Goal: Task Accomplishment & Management: Use online tool/utility

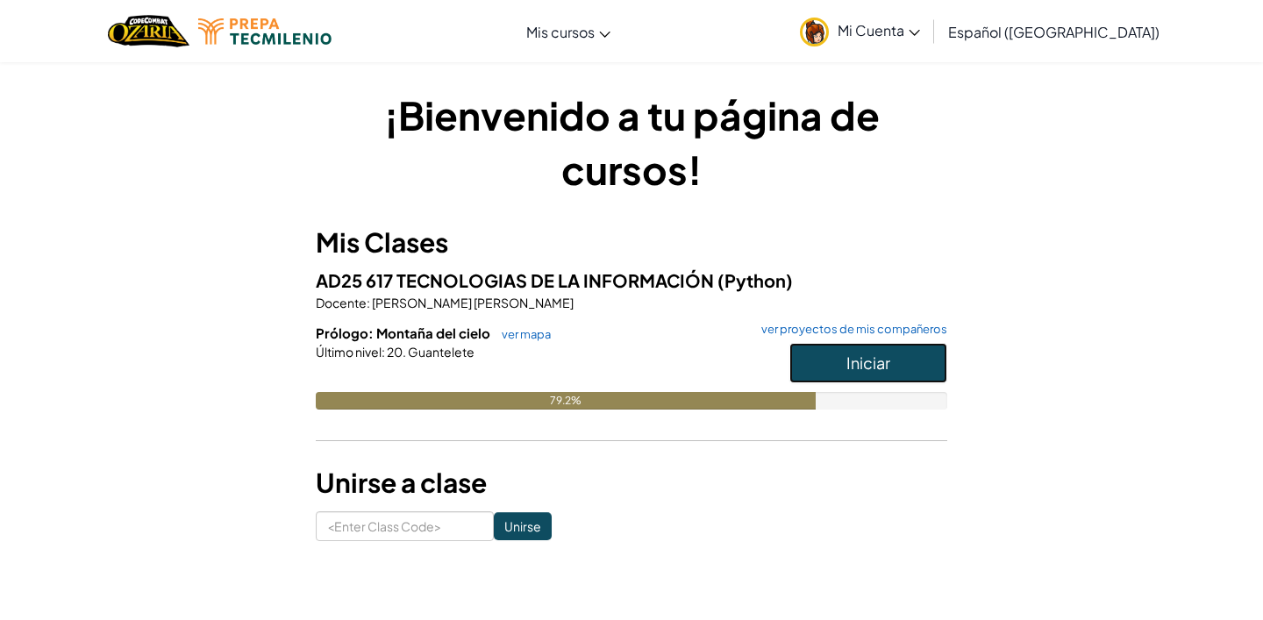
click at [874, 359] on span "Iniciar" at bounding box center [868, 362] width 44 height 20
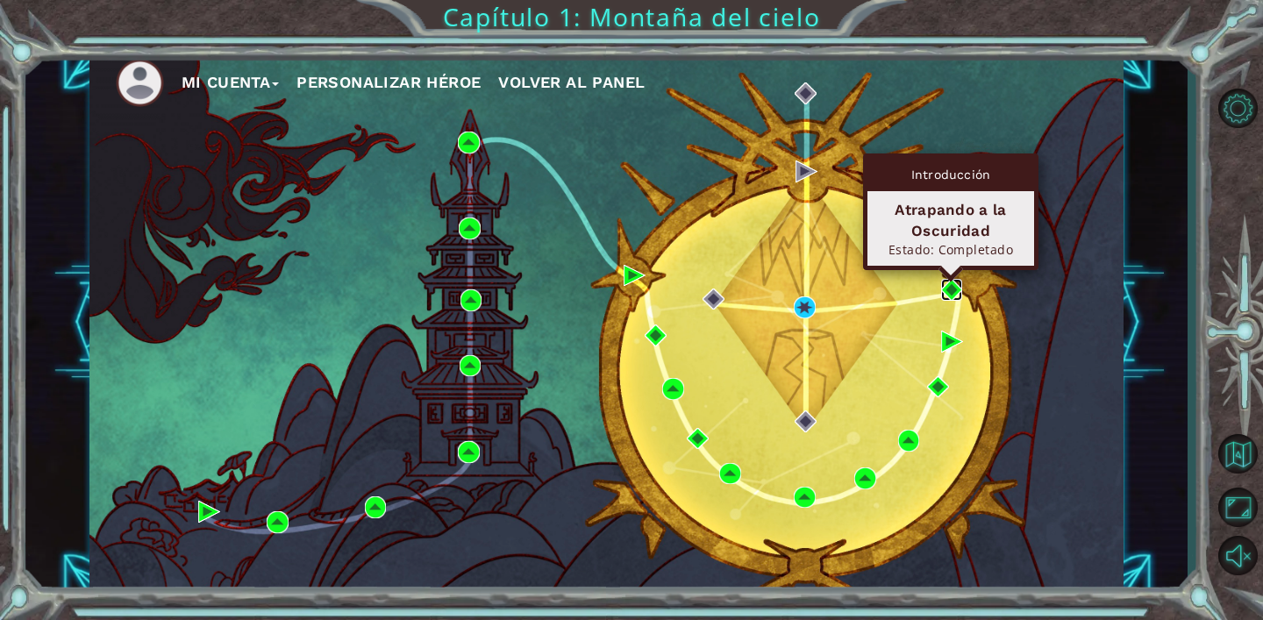
click at [952, 288] on img at bounding box center [952, 290] width 22 height 22
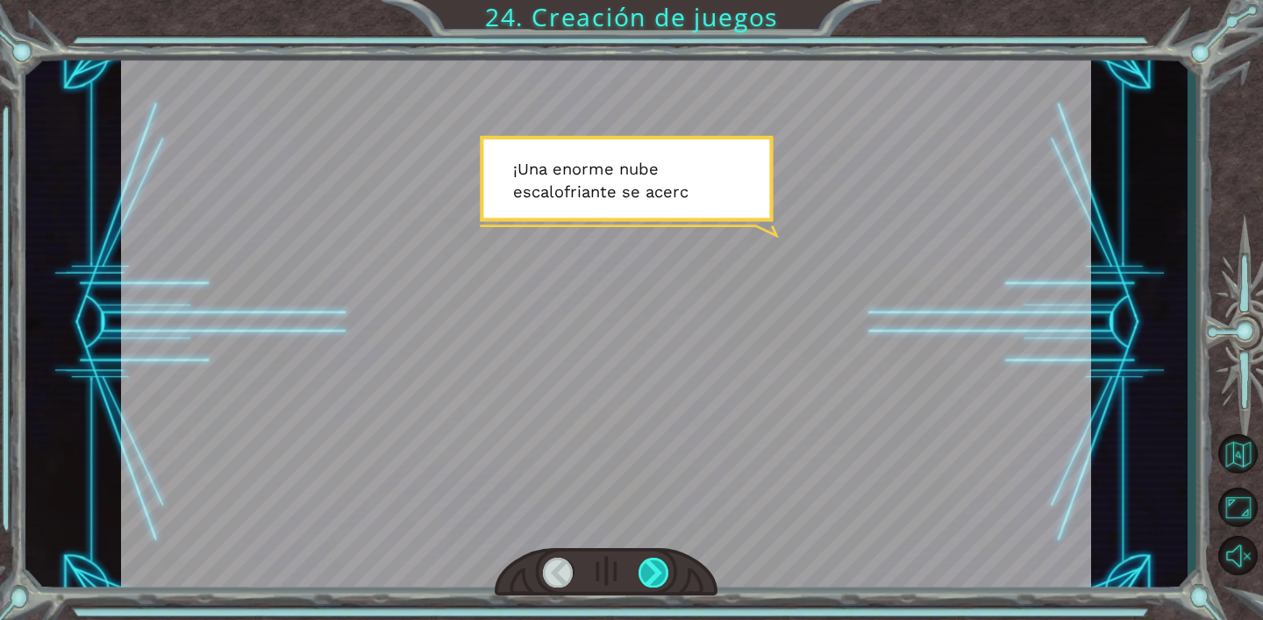
click at [651, 561] on div at bounding box center [653, 573] width 31 height 30
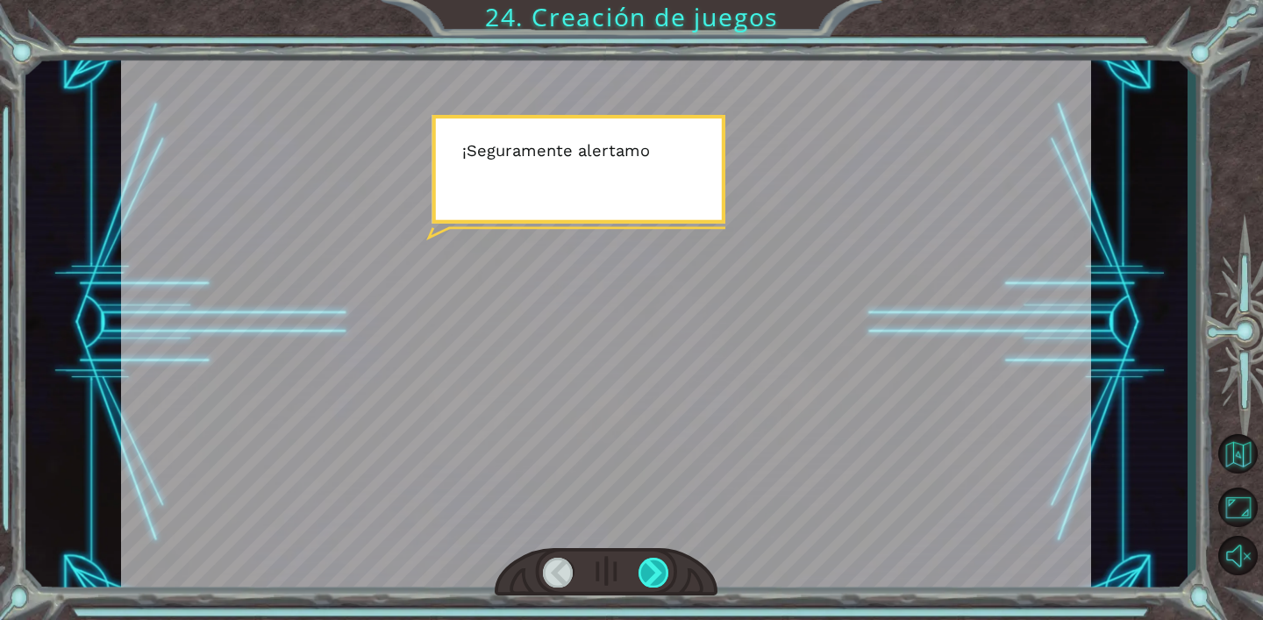
click at [651, 561] on div at bounding box center [653, 573] width 31 height 30
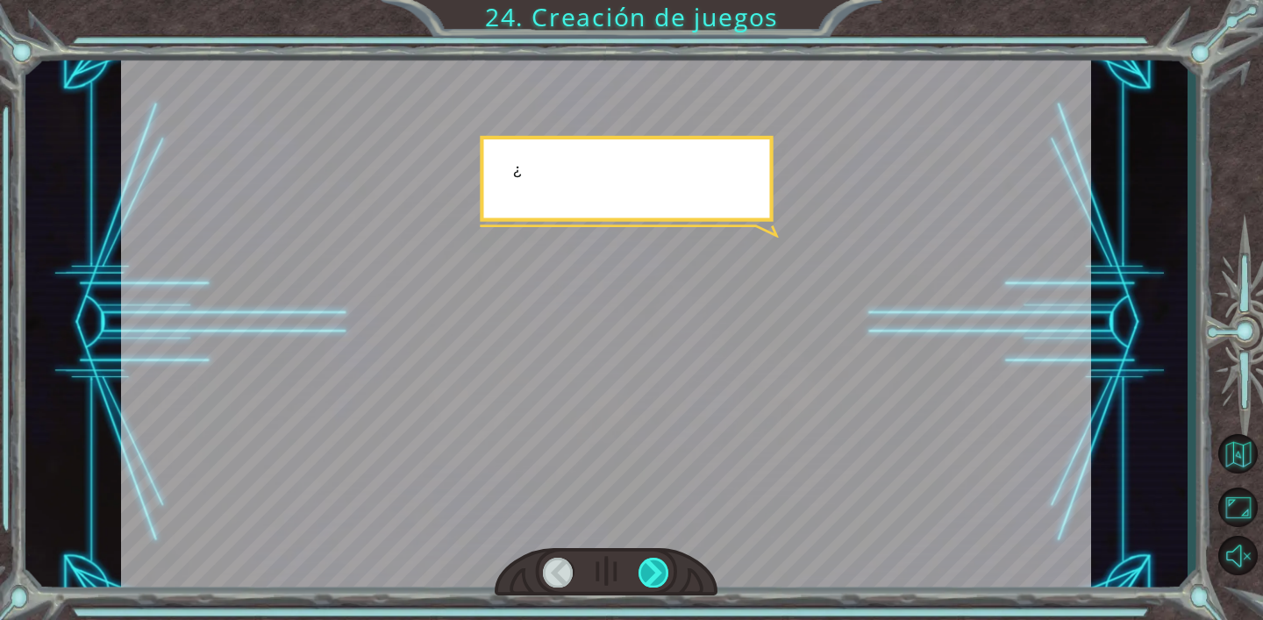
click at [651, 561] on div at bounding box center [653, 573] width 31 height 30
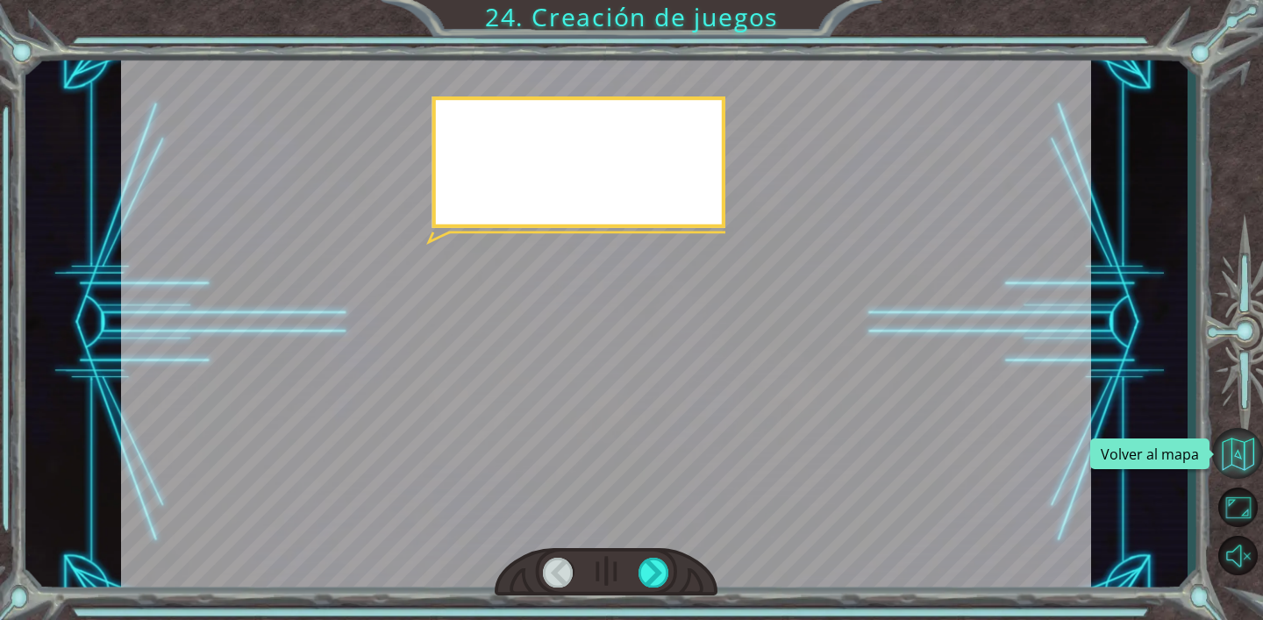
click at [1227, 454] on button "Volver al mapa" at bounding box center [1237, 453] width 51 height 51
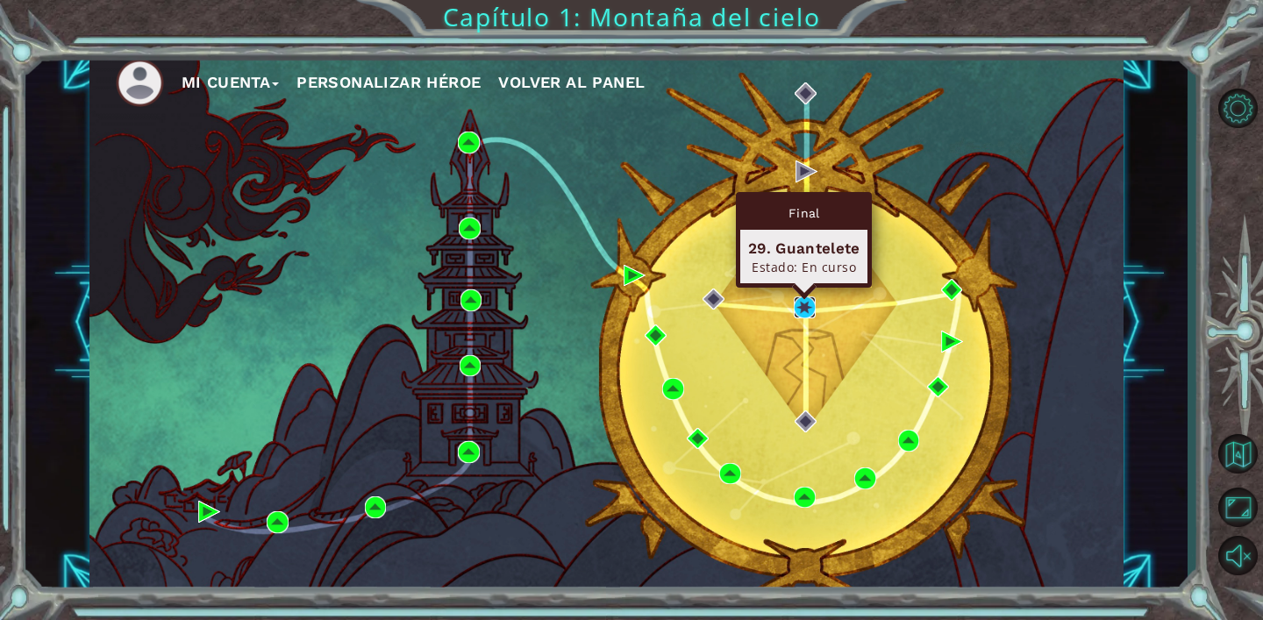
click at [798, 315] on img at bounding box center [804, 307] width 22 height 22
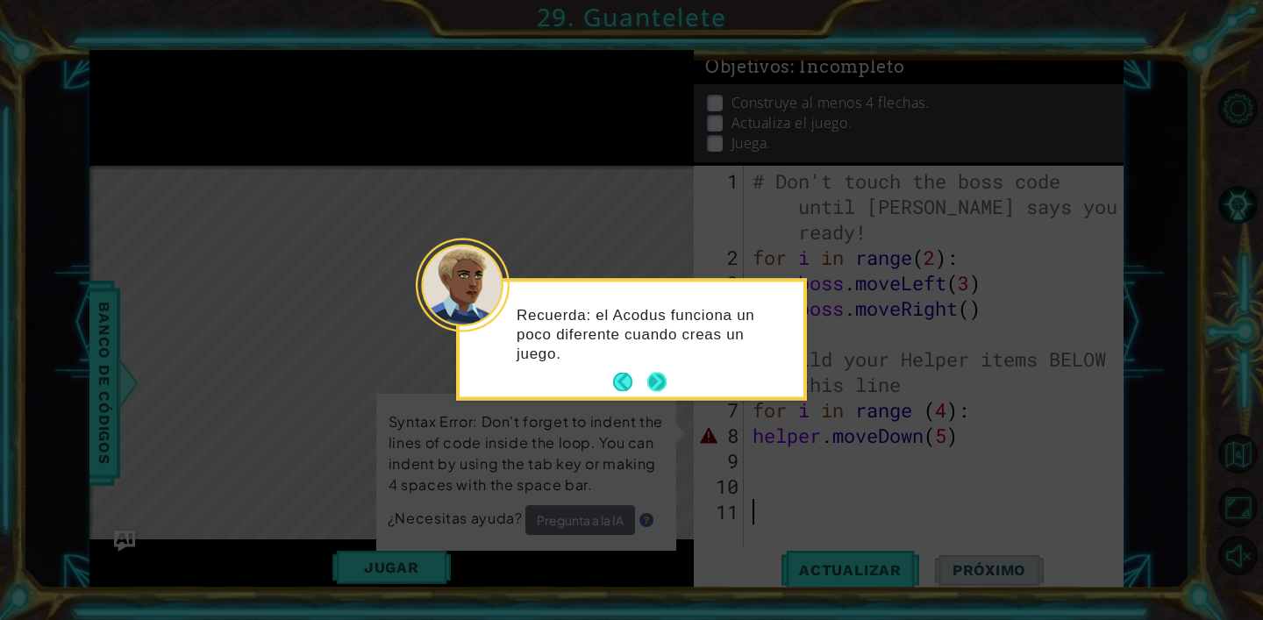
click at [663, 376] on button "Next" at bounding box center [657, 383] width 20 height 20
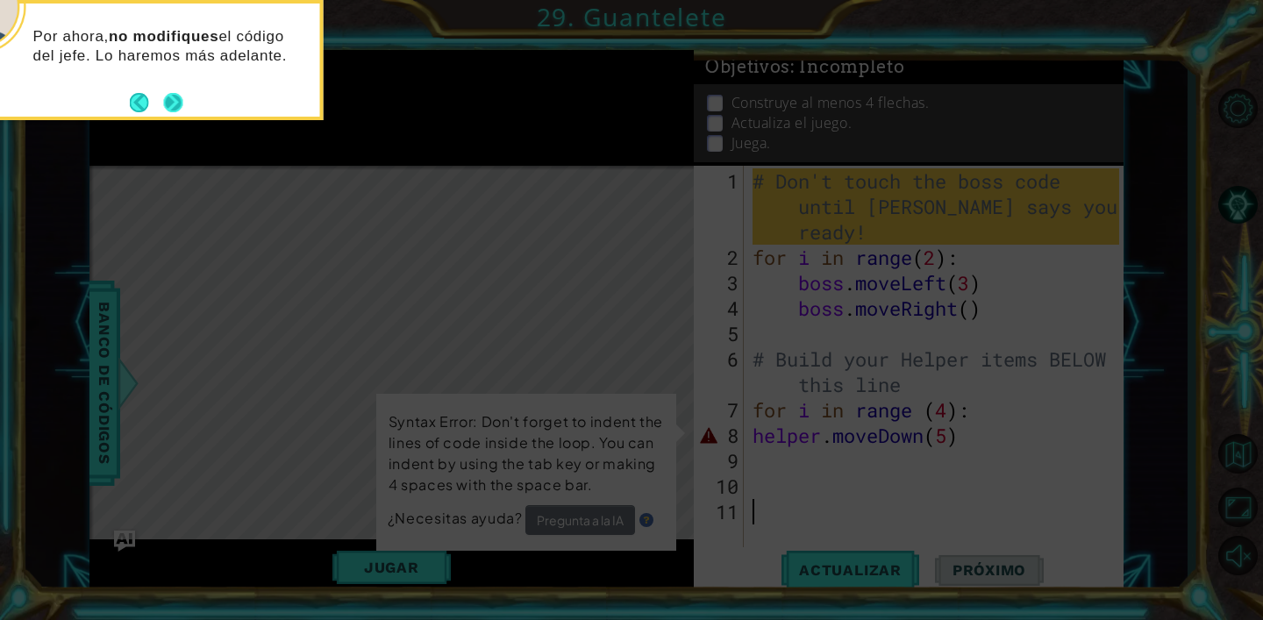
click at [174, 96] on button "Next" at bounding box center [173, 102] width 22 height 22
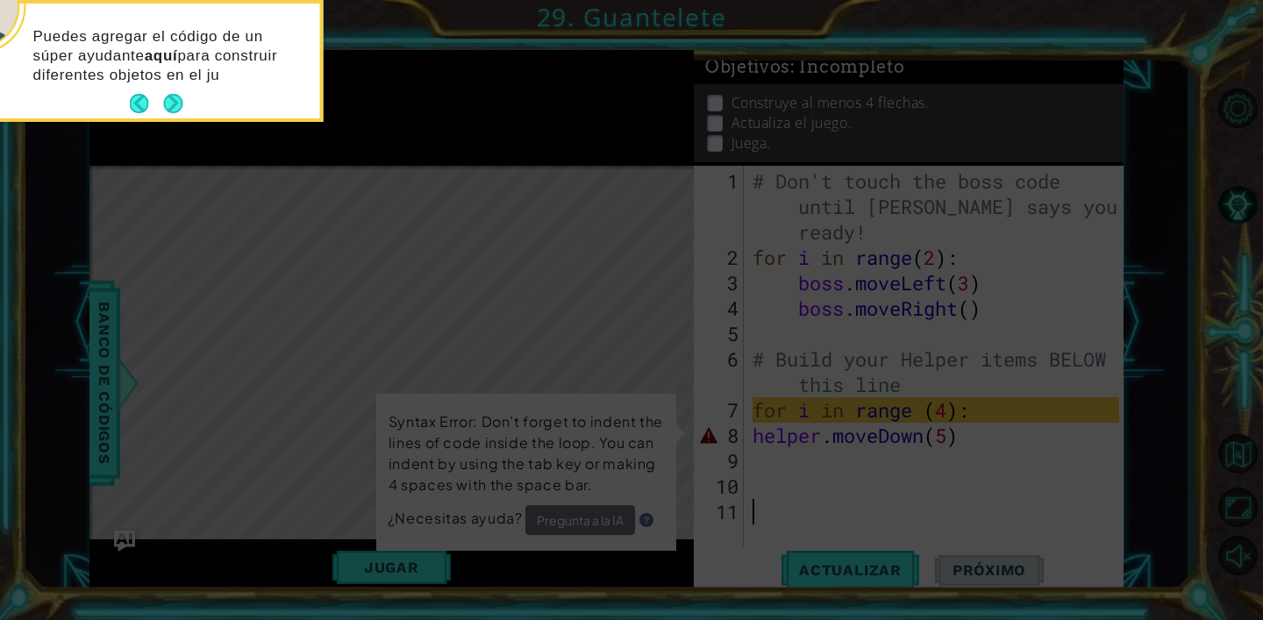
click at [174, 96] on button "Next" at bounding box center [172, 103] width 23 height 23
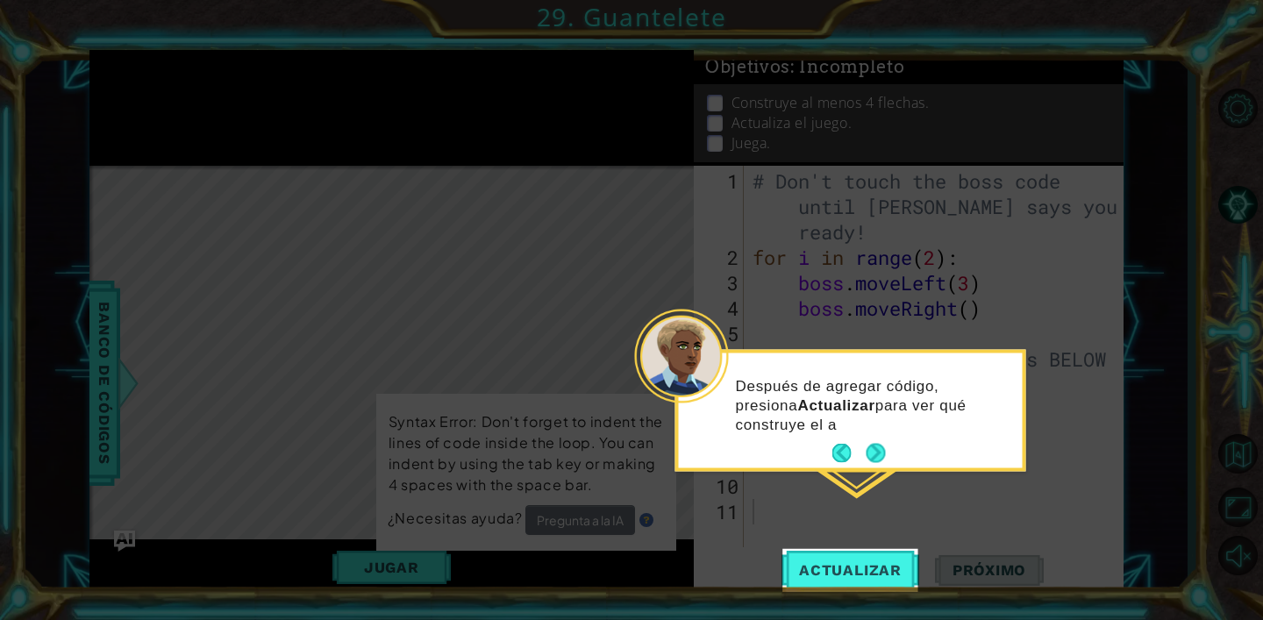
click at [879, 443] on footer at bounding box center [858, 453] width 53 height 26
click at [878, 446] on button "Next" at bounding box center [875, 452] width 29 height 29
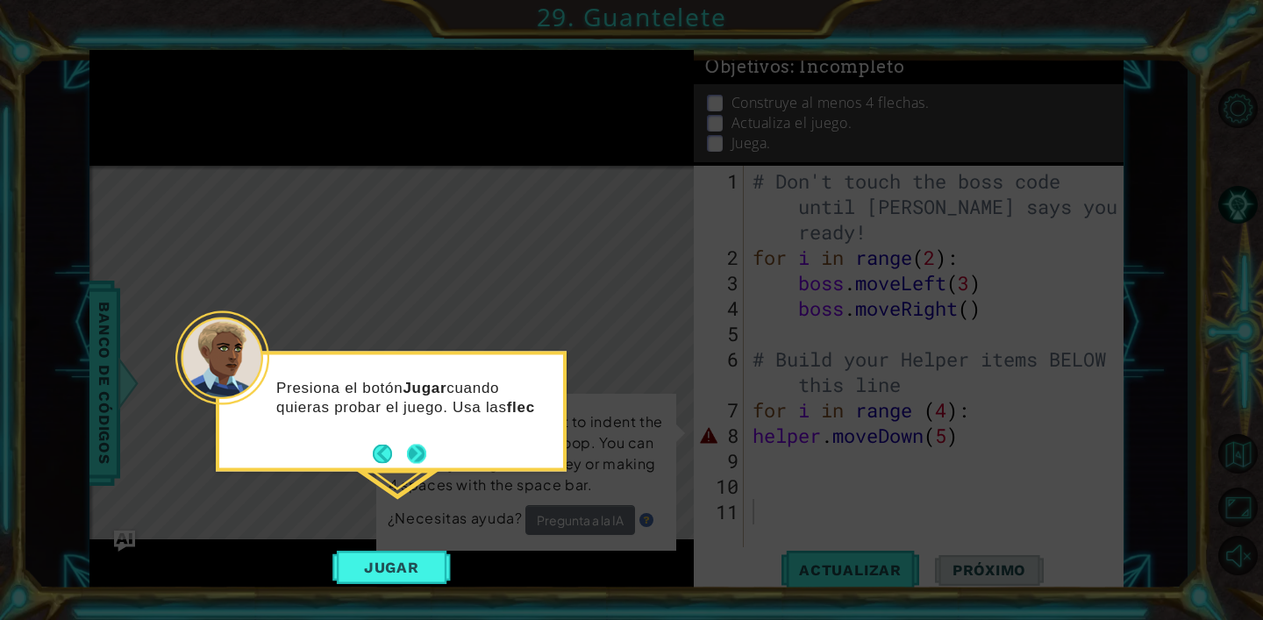
click at [416, 451] on button "Next" at bounding box center [417, 453] width 30 height 30
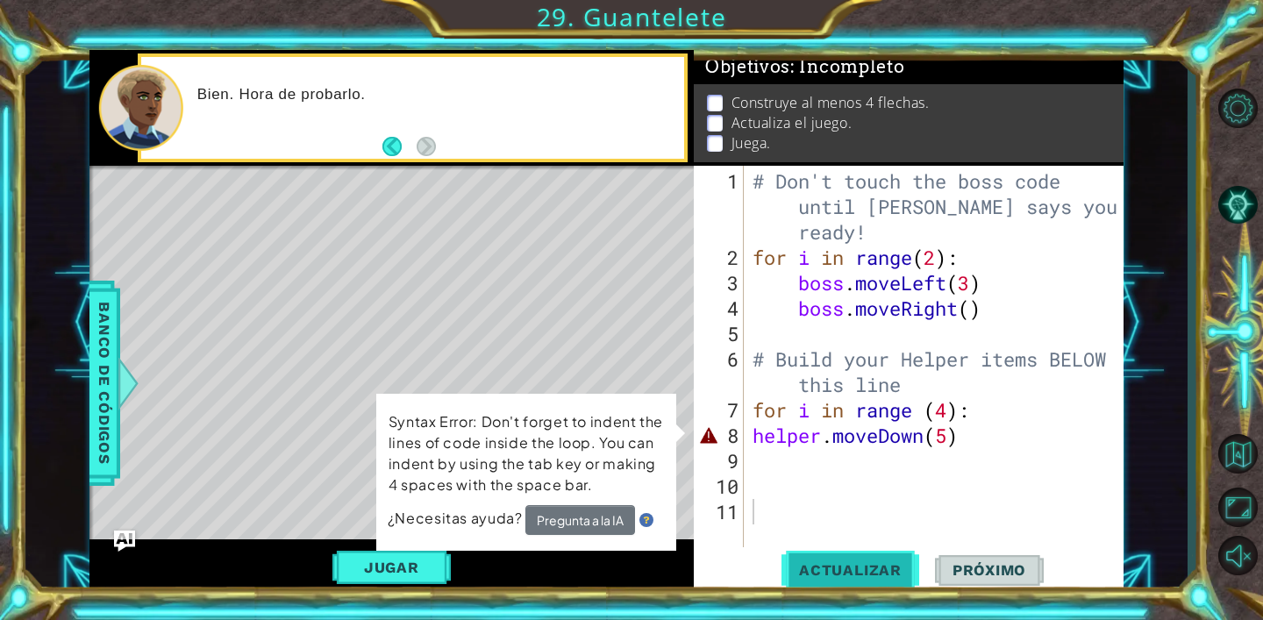
click at [838, 573] on span "Actualizar" at bounding box center [850, 570] width 138 height 18
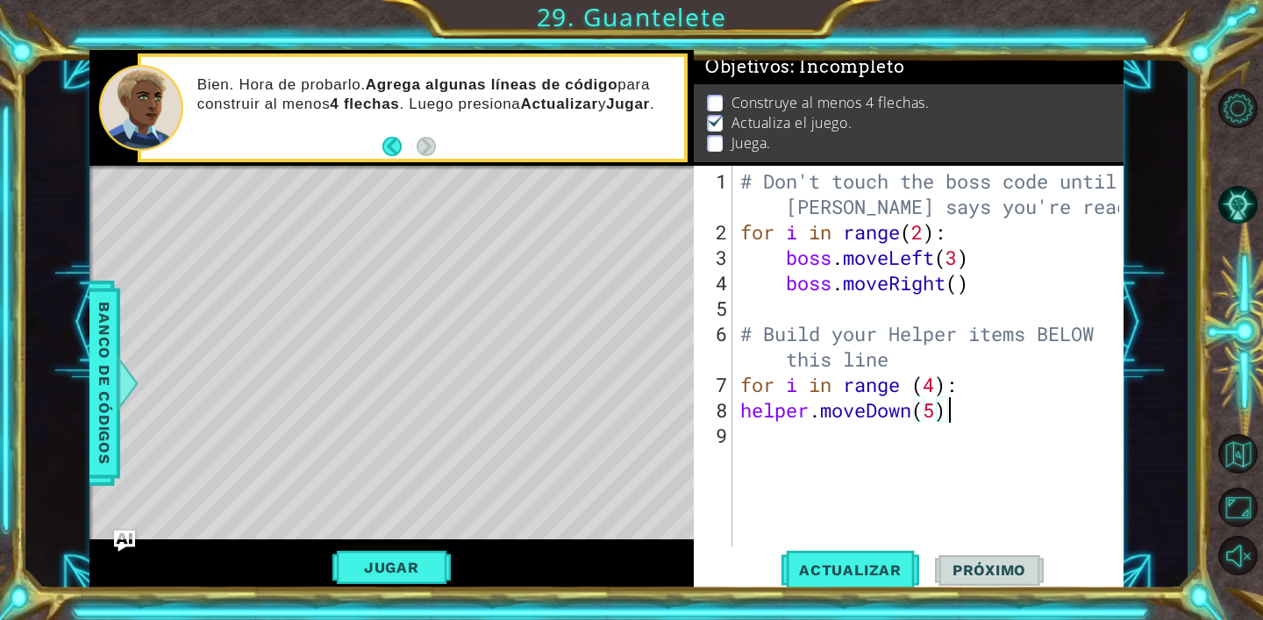
click at [738, 410] on div "# Don't touch the boss code until [PERSON_NAME] says you're ready! for i in ran…" at bounding box center [931, 397] width 391 height 458
type textarea "helper.moveDown(5)"
click at [877, 562] on span "Actualizar" at bounding box center [850, 570] width 138 height 18
click at [397, 557] on button "Jugar" at bounding box center [391, 567] width 118 height 33
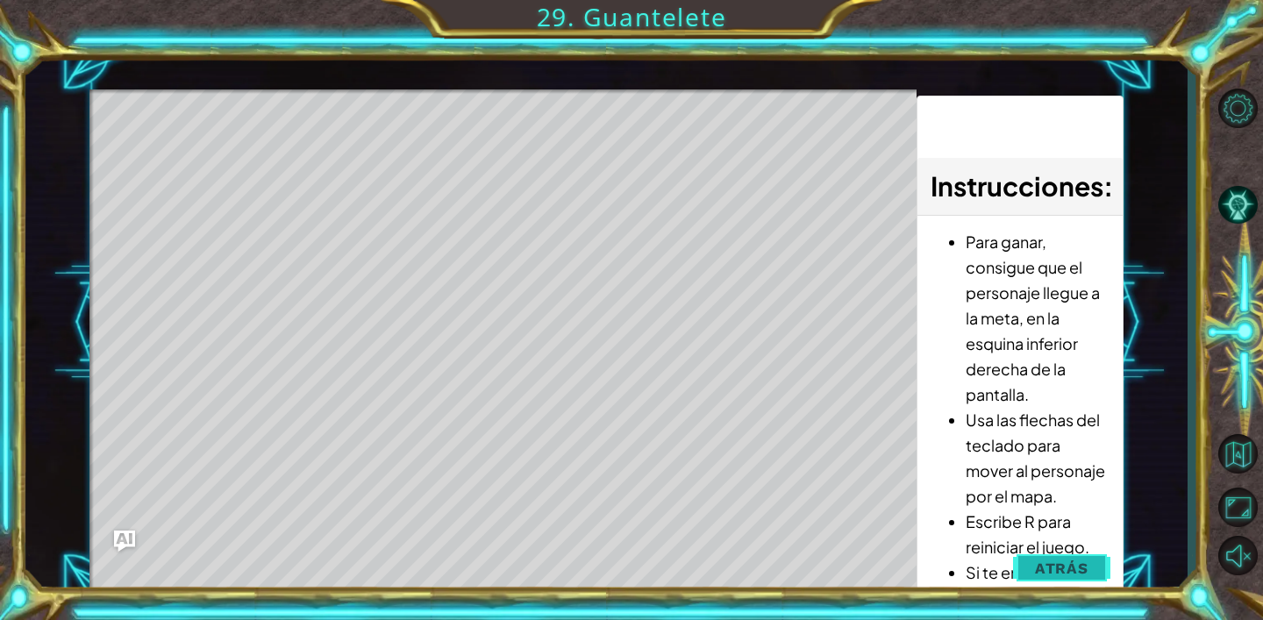
click at [1082, 564] on span "Atrás" at bounding box center [1061, 568] width 53 height 18
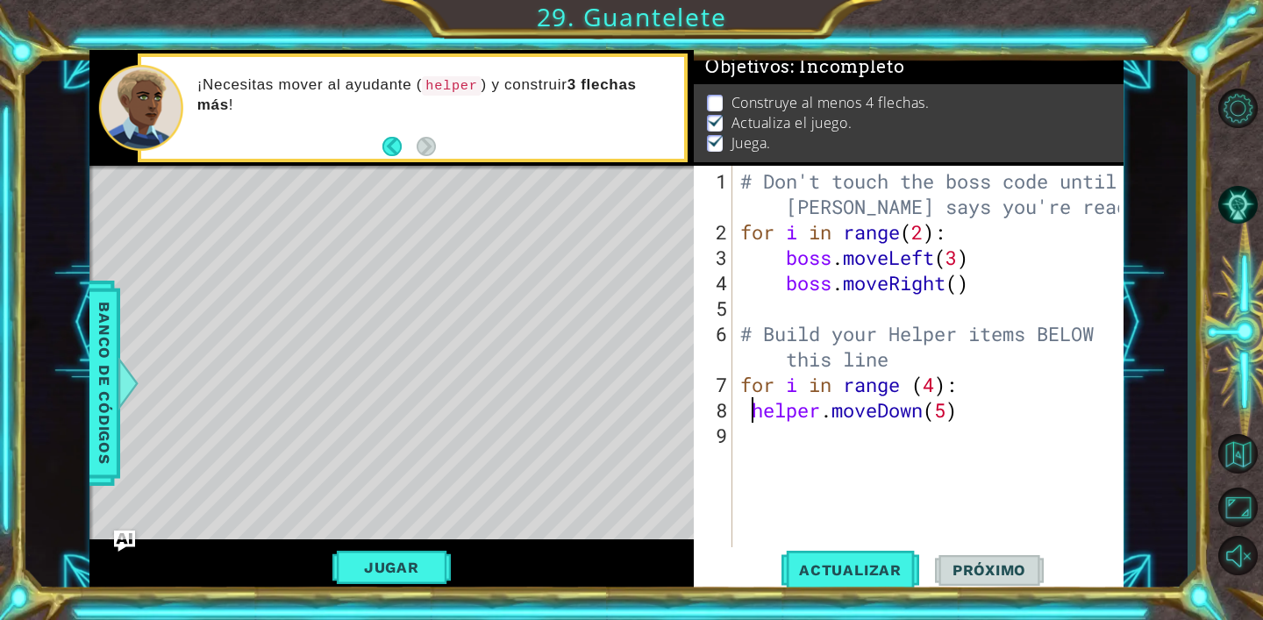
click at [843, 434] on div "# Don't touch the boss code until [PERSON_NAME] says you're ready! for i in ran…" at bounding box center [931, 397] width 391 height 458
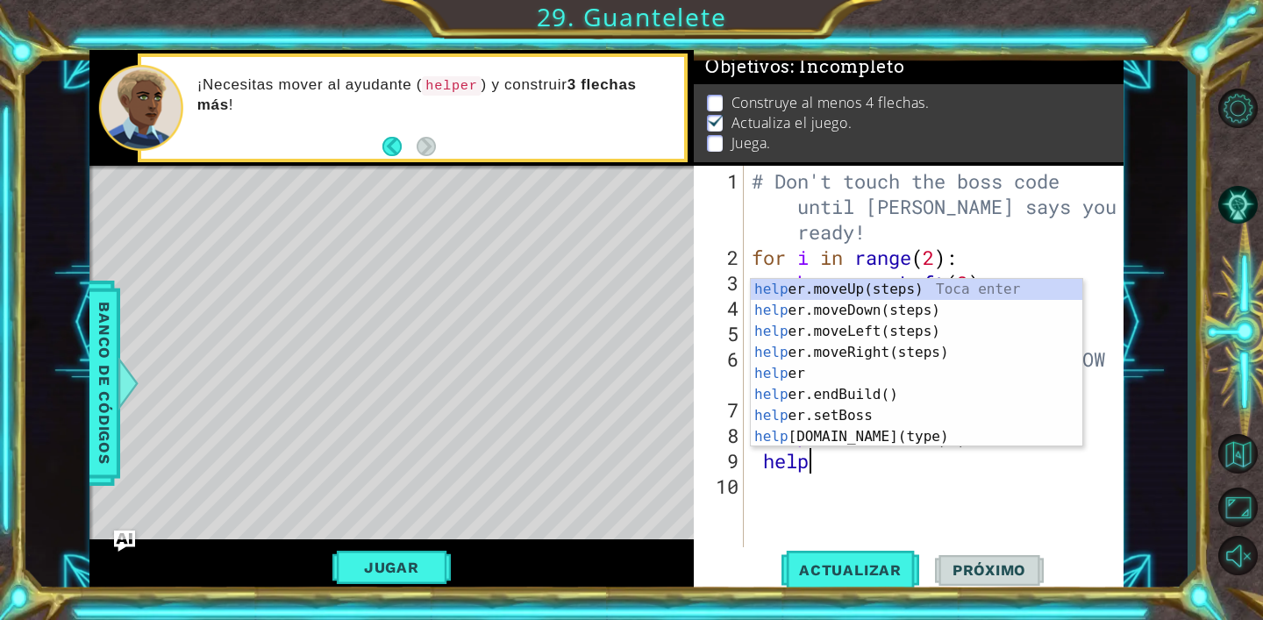
type textarea "helper"
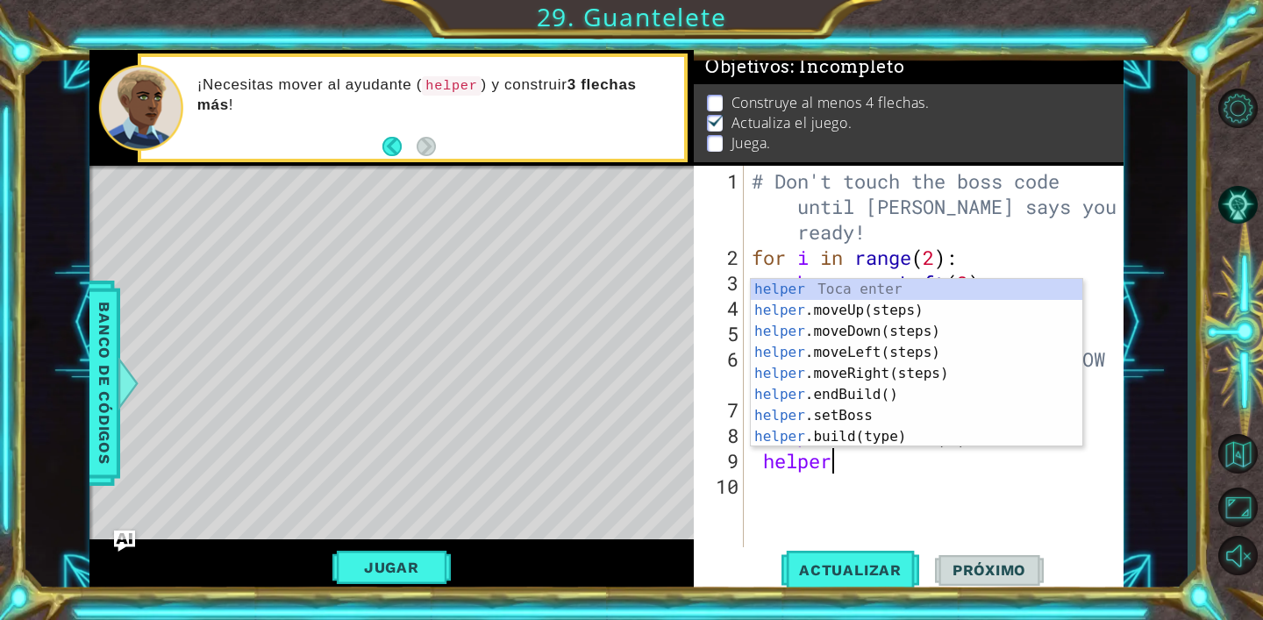
scroll to position [0, 3]
click at [886, 375] on div "helper Toca enter helper .moveUp(steps) Toca enter helper .moveDown(steps) Toca…" at bounding box center [916, 384] width 331 height 210
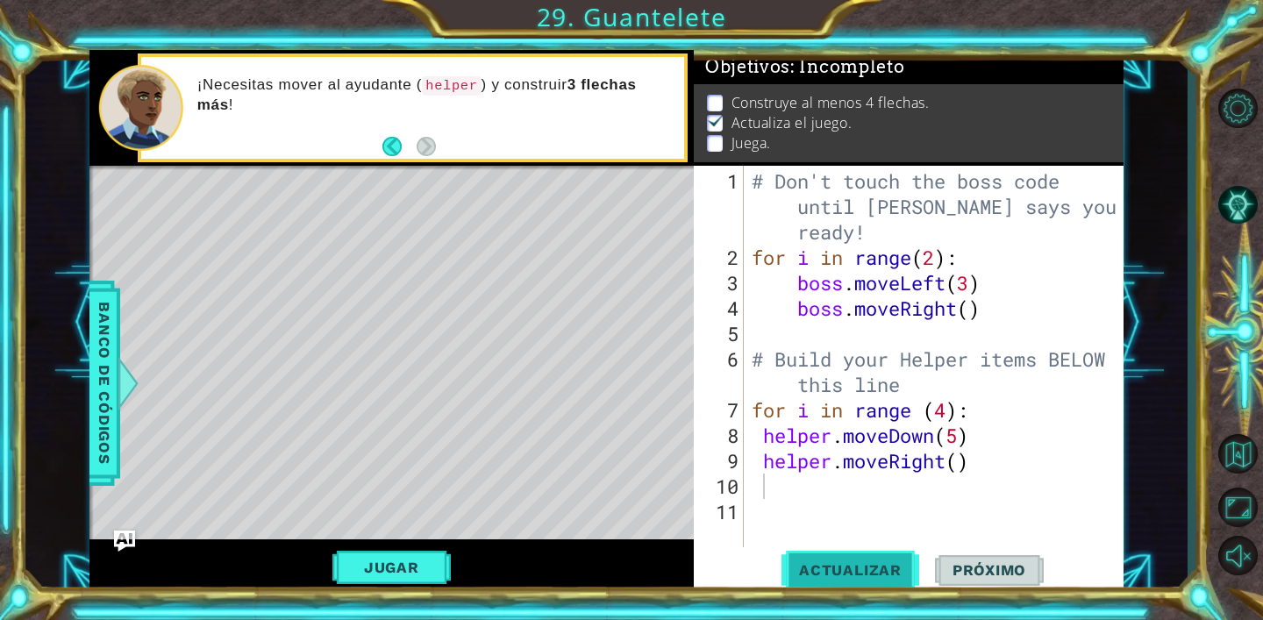
click at [843, 573] on span "Actualizar" at bounding box center [850, 570] width 138 height 18
click at [400, 563] on button "Jugar" at bounding box center [391, 567] width 118 height 33
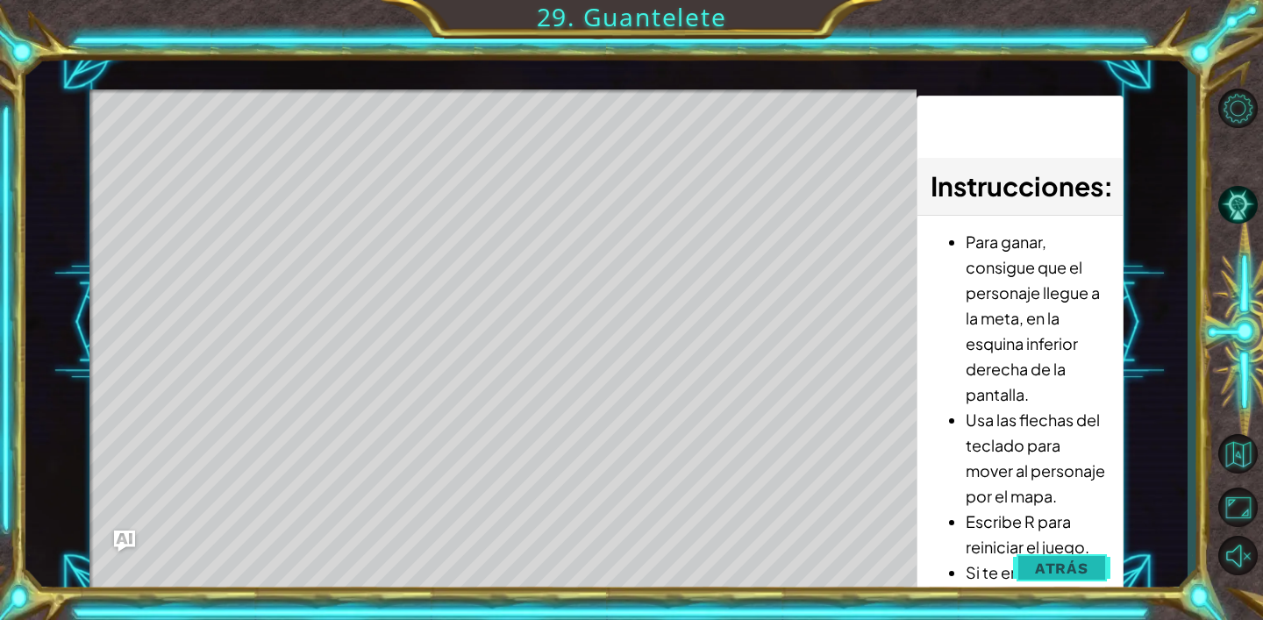
click at [1107, 565] on button "Atrás" at bounding box center [1061, 568] width 97 height 35
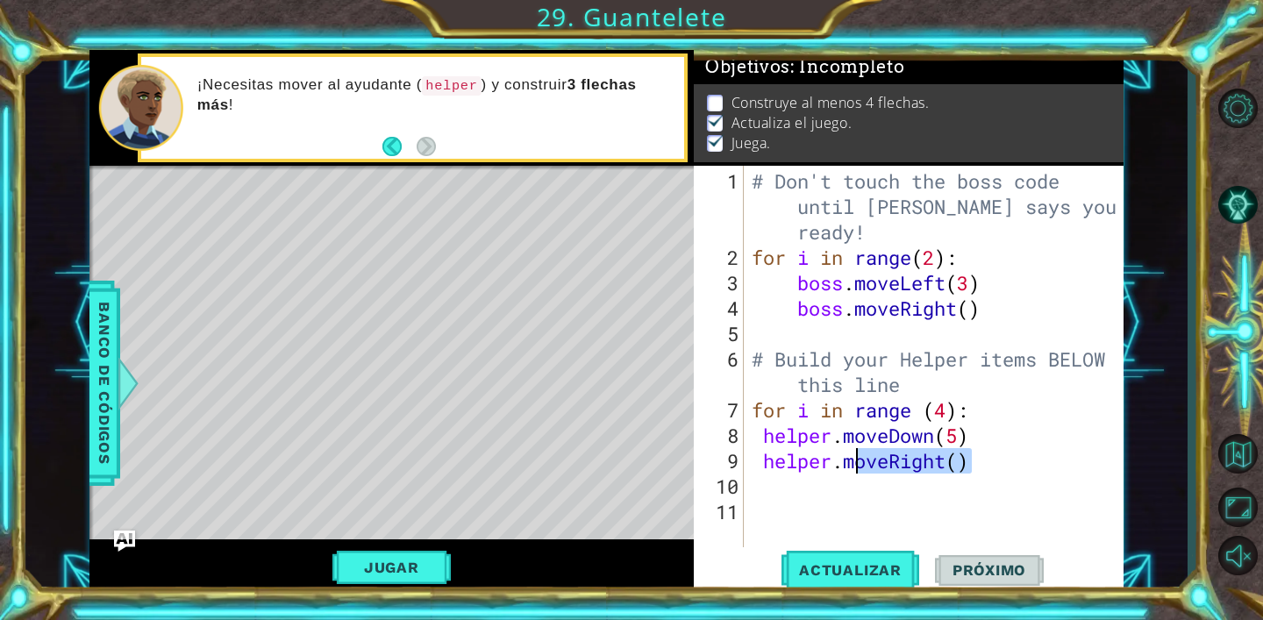
drag, startPoint x: 992, startPoint y: 465, endPoint x: 860, endPoint y: 465, distance: 131.5
click at [860, 465] on div "# Don't touch the boss code until [PERSON_NAME] says you're ready! for i in ran…" at bounding box center [938, 409] width 380 height 483
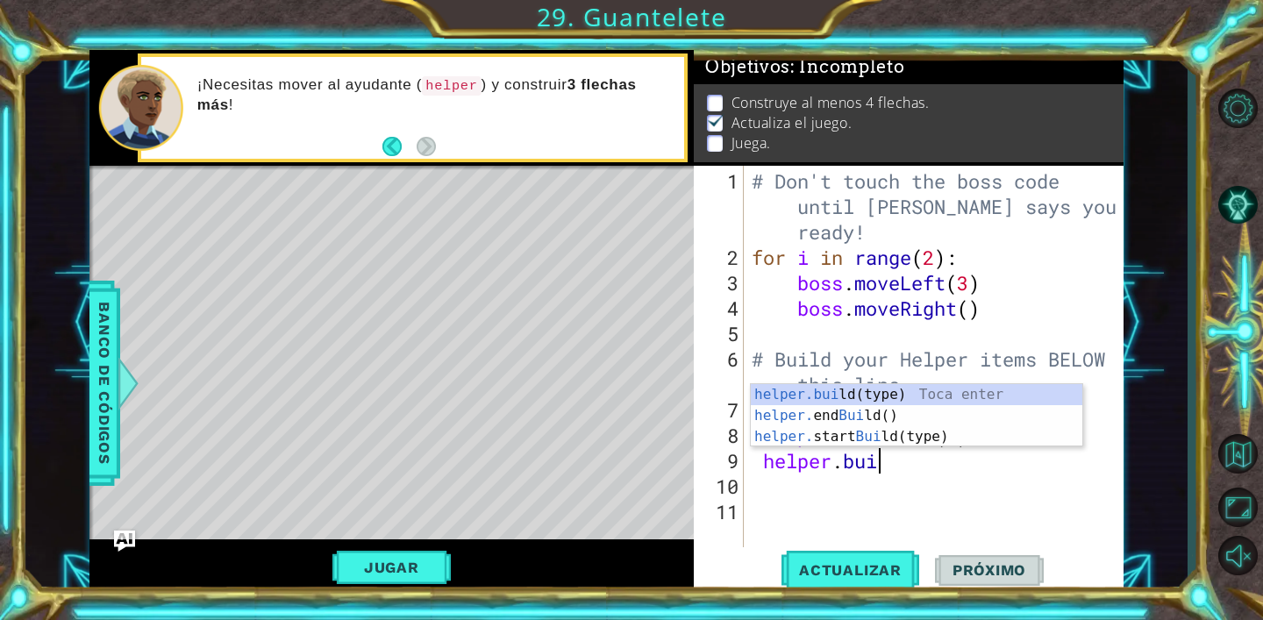
scroll to position [0, 5]
click at [847, 395] on div "helper.buil d(type) Toca enter helper. end Buil d() Toca enter helper. start Bu…" at bounding box center [916, 436] width 331 height 105
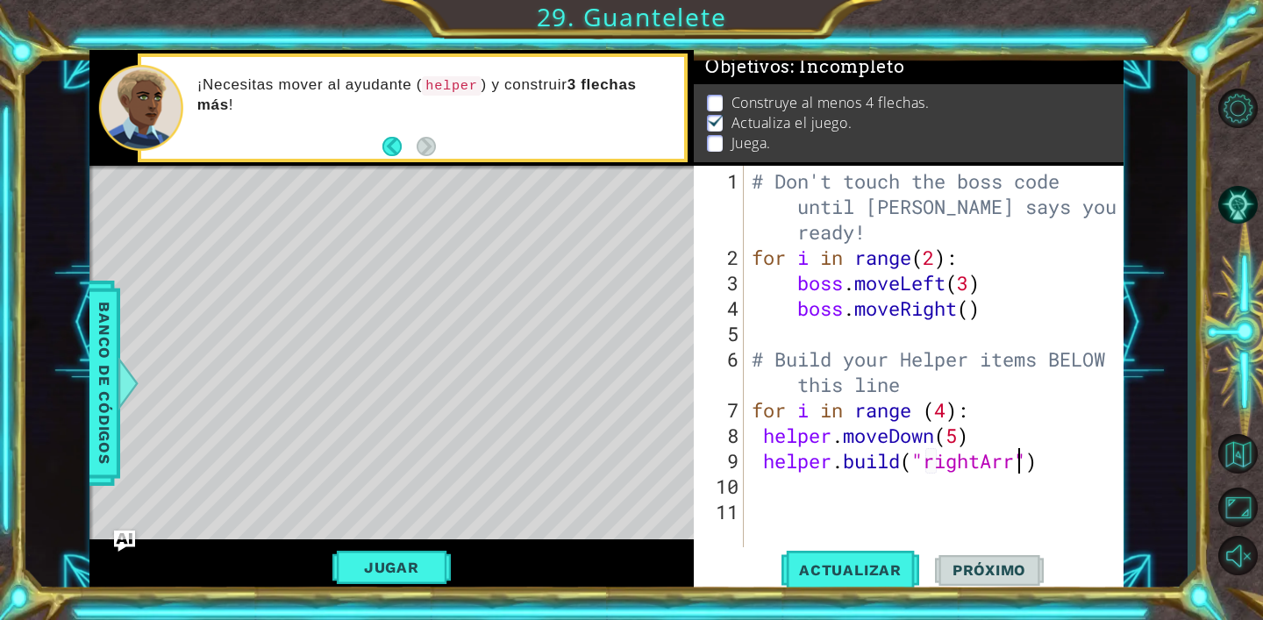
scroll to position [0, 12]
type textarea "[DOMAIN_NAME]("rightArrow")"
click at [889, 561] on span "Actualizar" at bounding box center [850, 570] width 138 height 18
click at [1079, 458] on div "# Don't touch the boss code until [PERSON_NAME] says you're ready! for i in ran…" at bounding box center [938, 409] width 380 height 483
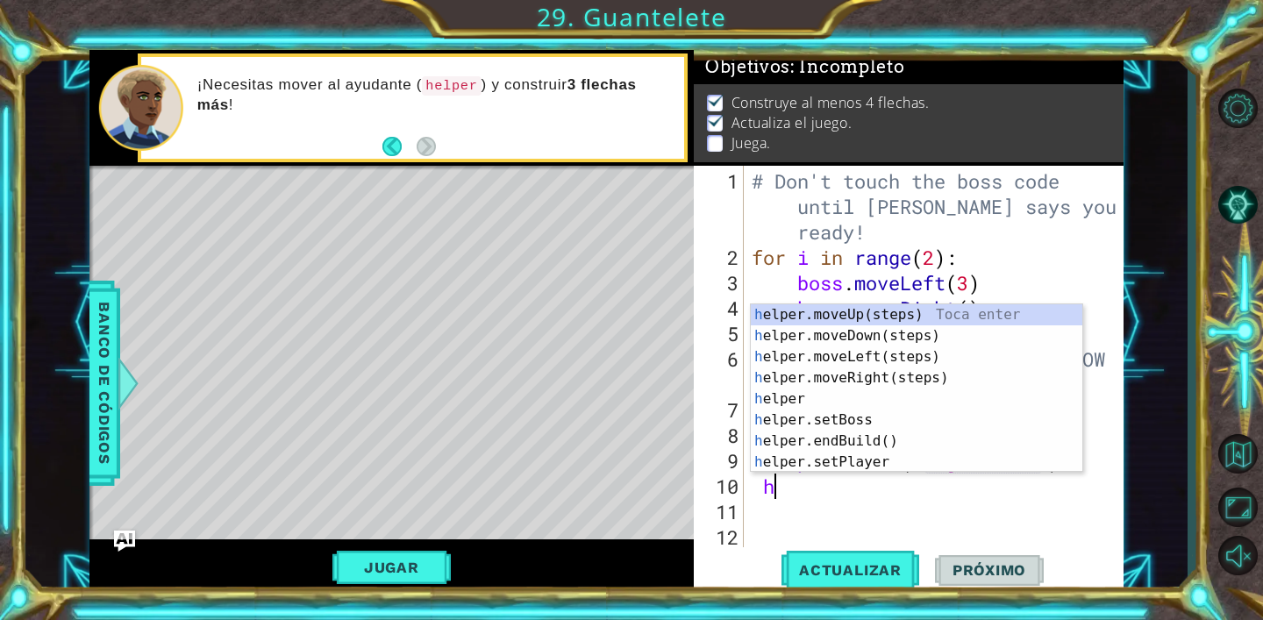
scroll to position [0, 0]
type textarea "helper"
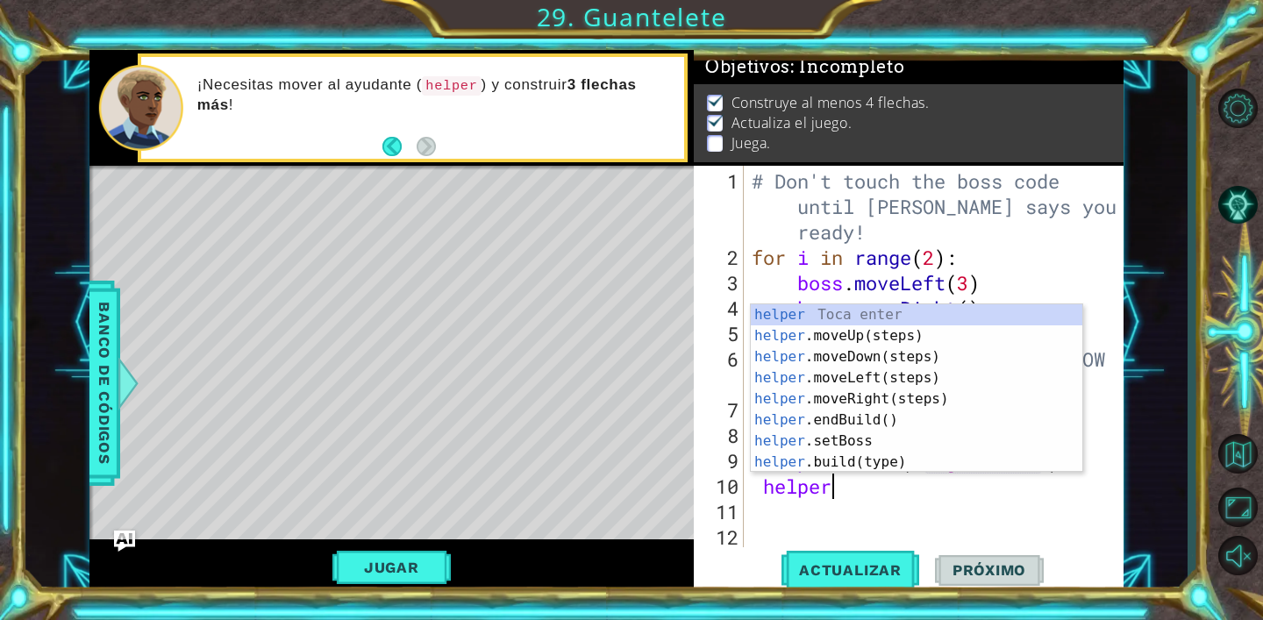
scroll to position [0, 3]
click at [894, 399] on div "helper Toca enter helper .moveUp(steps) Toca enter helper .moveDown(steps) Toca…" at bounding box center [916, 409] width 331 height 210
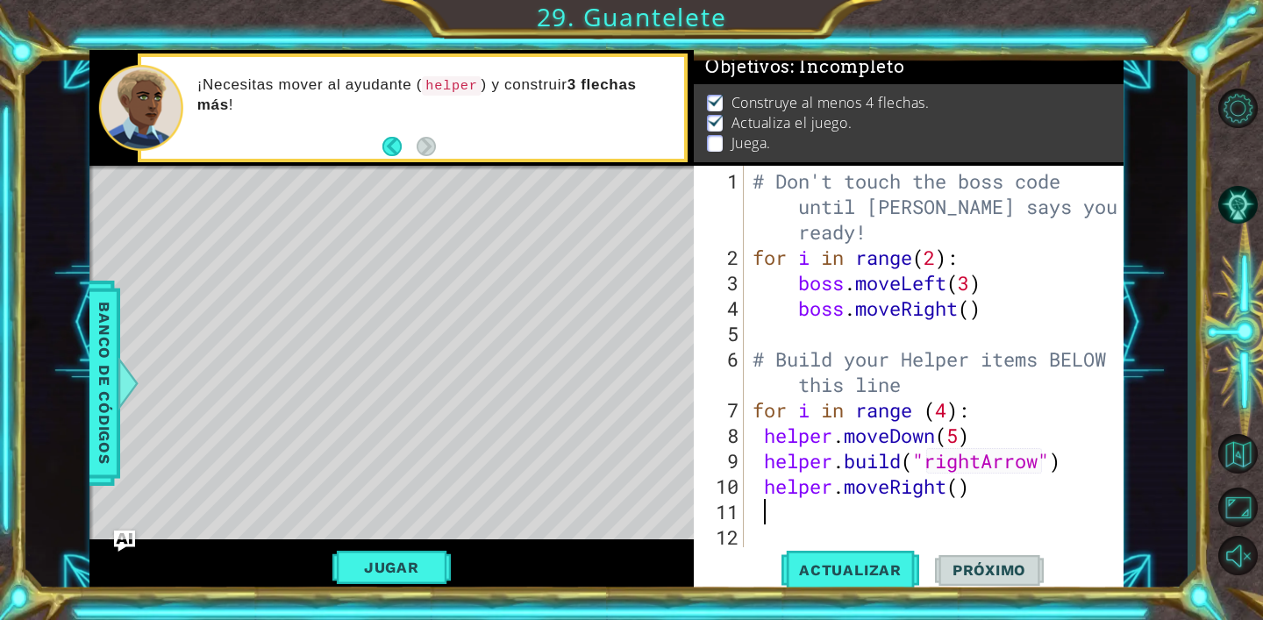
scroll to position [0, 0]
click at [958, 490] on div "# Don't touch the boss code until [PERSON_NAME] says you're ready! for i in ran…" at bounding box center [938, 409] width 379 height 483
type textarea "helper.moveRight(5)"
click at [984, 492] on div "# Don't touch the boss code until [PERSON_NAME] says you're ready! for i in ran…" at bounding box center [938, 409] width 379 height 483
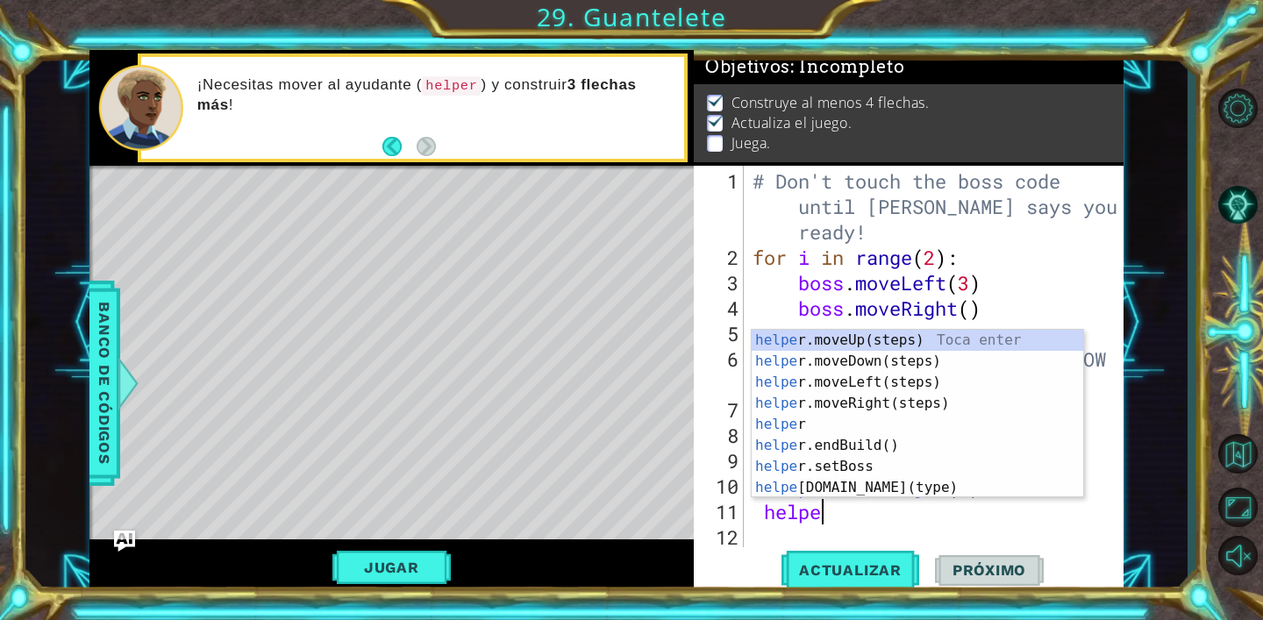
scroll to position [0, 3]
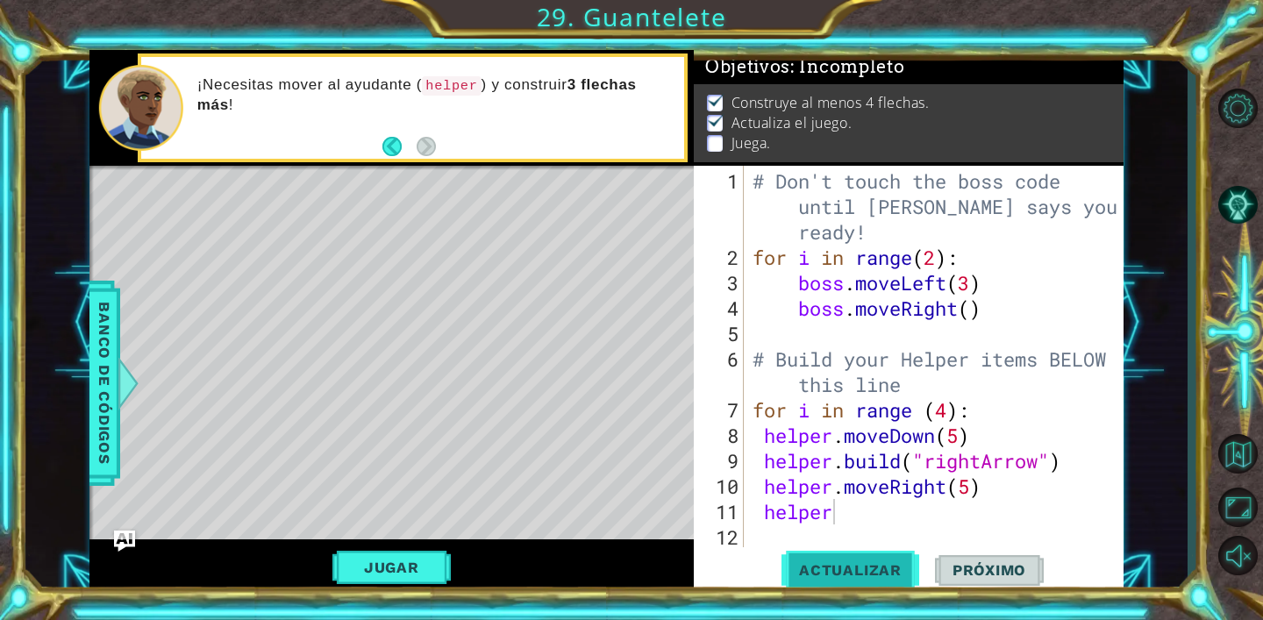
click at [868, 561] on span "Actualizar" at bounding box center [850, 570] width 138 height 18
click at [398, 558] on button "Jugar" at bounding box center [391, 567] width 118 height 33
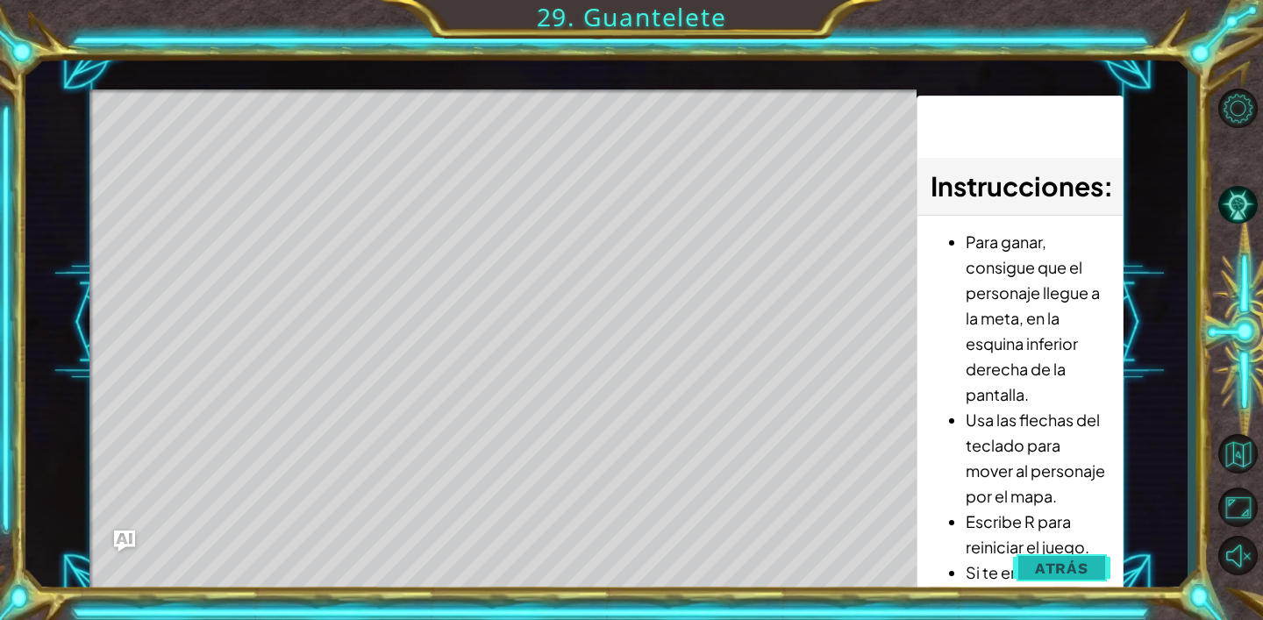
click at [1085, 572] on span "Atrás" at bounding box center [1061, 568] width 53 height 18
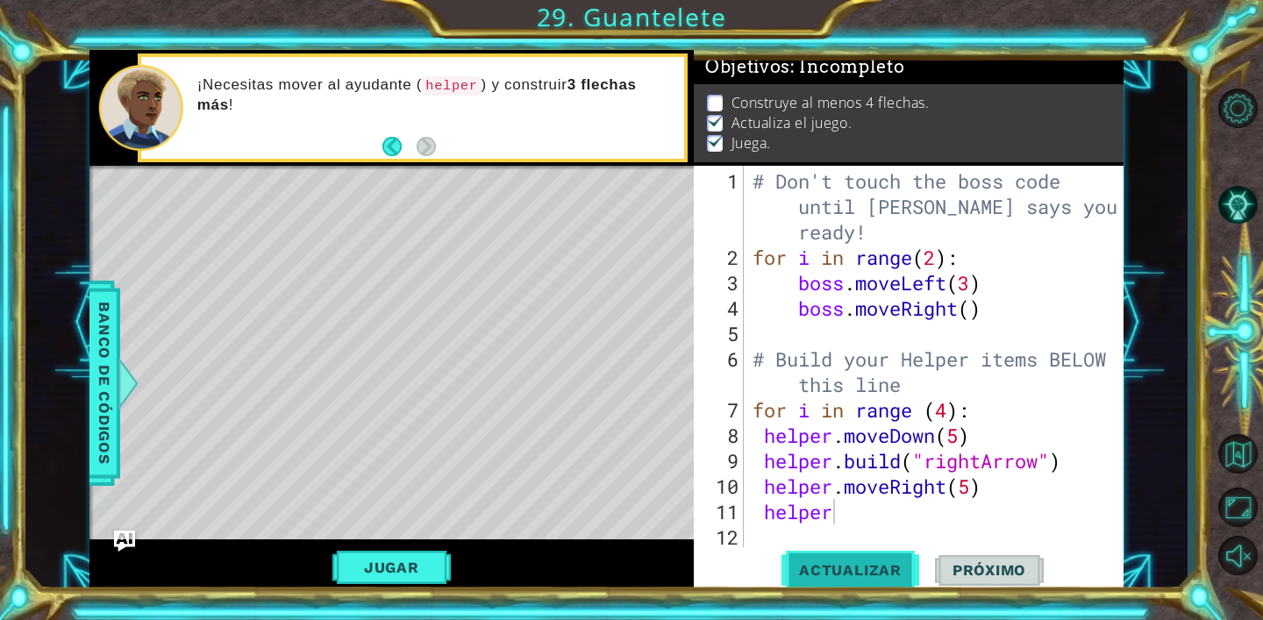
click at [877, 562] on span "Actualizar" at bounding box center [850, 570] width 138 height 18
click at [416, 545] on div "Jugar" at bounding box center [391, 567] width 604 height 56
click at [416, 561] on button "Jugar" at bounding box center [391, 567] width 118 height 33
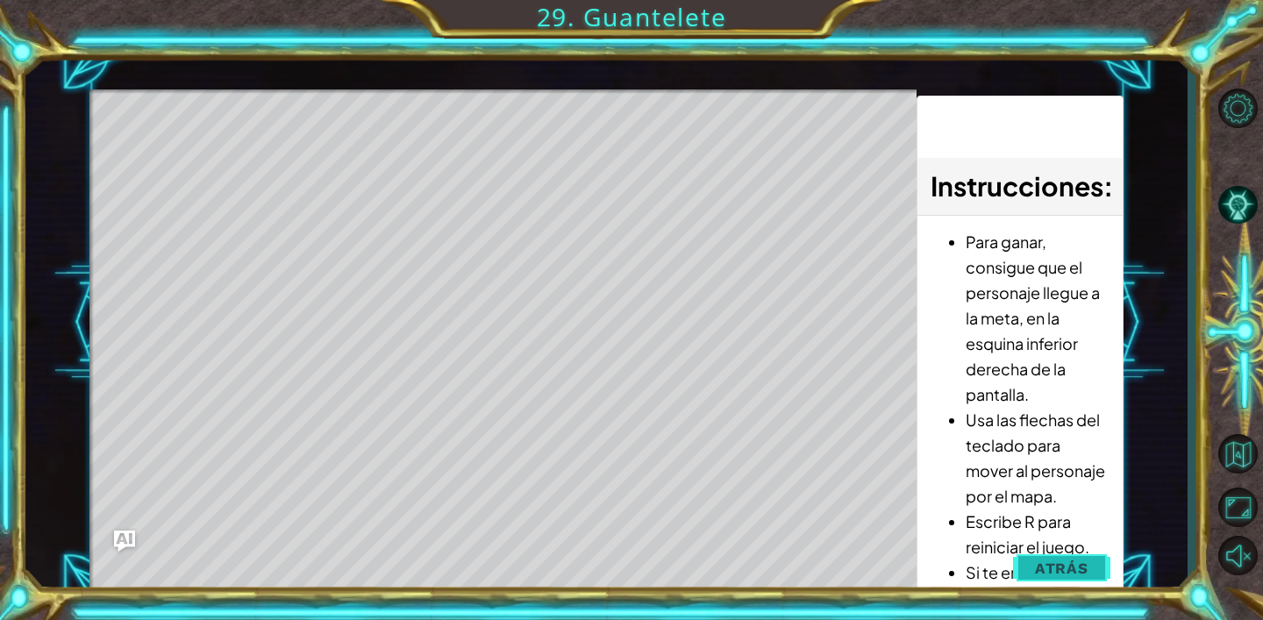
click at [1039, 556] on button "Atrás" at bounding box center [1061, 568] width 97 height 35
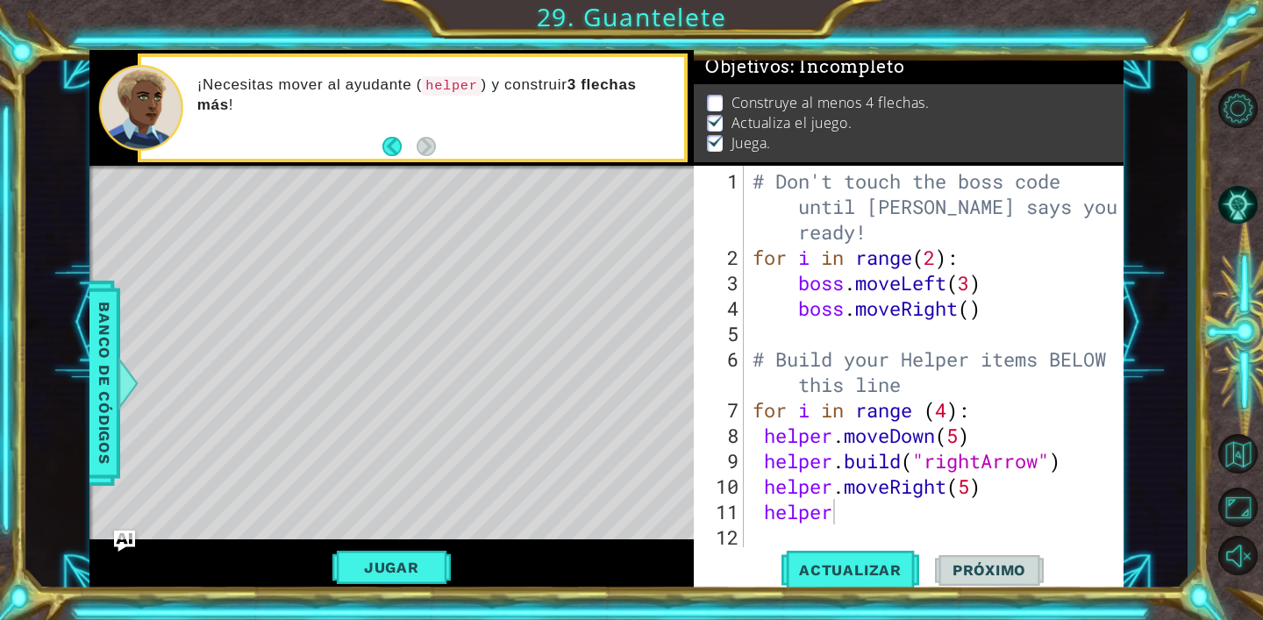
click at [459, 575] on div "Jugar" at bounding box center [391, 567] width 604 height 56
click at [442, 572] on button "Jugar" at bounding box center [391, 567] width 118 height 33
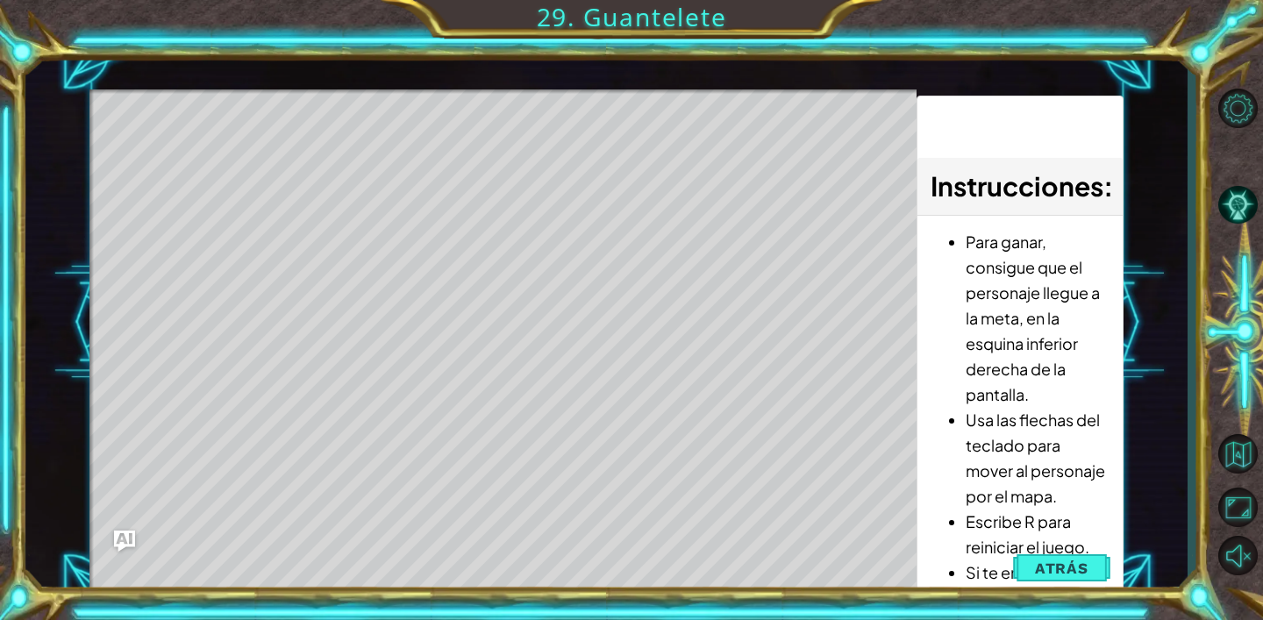
click at [983, 571] on li "Si te encuentras con el jefe o tocas los pinchos, volverás al principio." at bounding box center [1037, 622] width 144 height 127
click at [1078, 571] on span "Atrás" at bounding box center [1061, 568] width 53 height 18
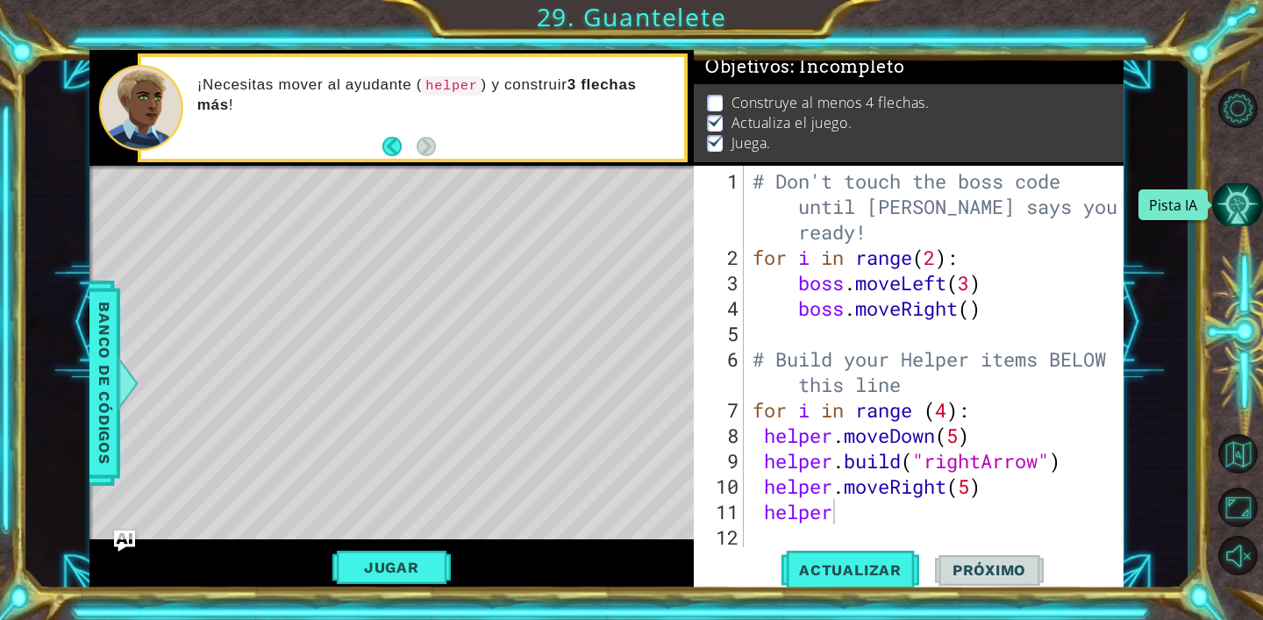
click at [1249, 212] on button "Pista IA" at bounding box center [1237, 204] width 51 height 43
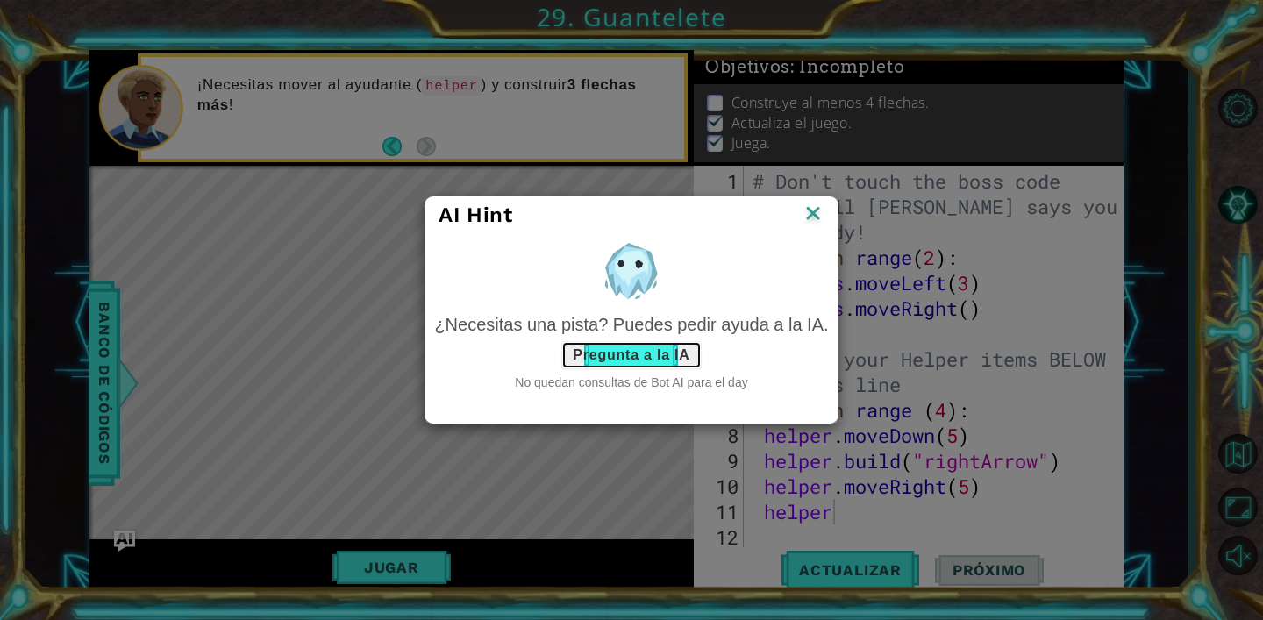
click at [635, 359] on button "Pregunta a la IA" at bounding box center [630, 355] width 139 height 28
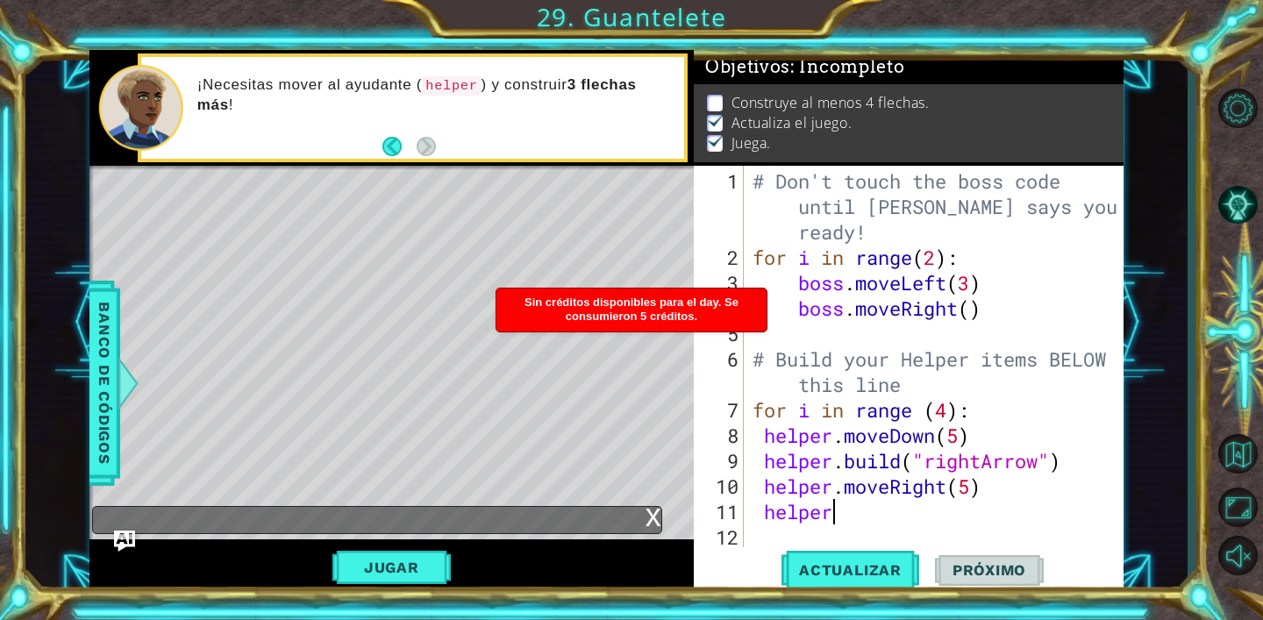
click at [677, 323] on div "Sin créditos disponibles para el day. Se consumieron 5 créditos." at bounding box center [631, 309] width 270 height 43
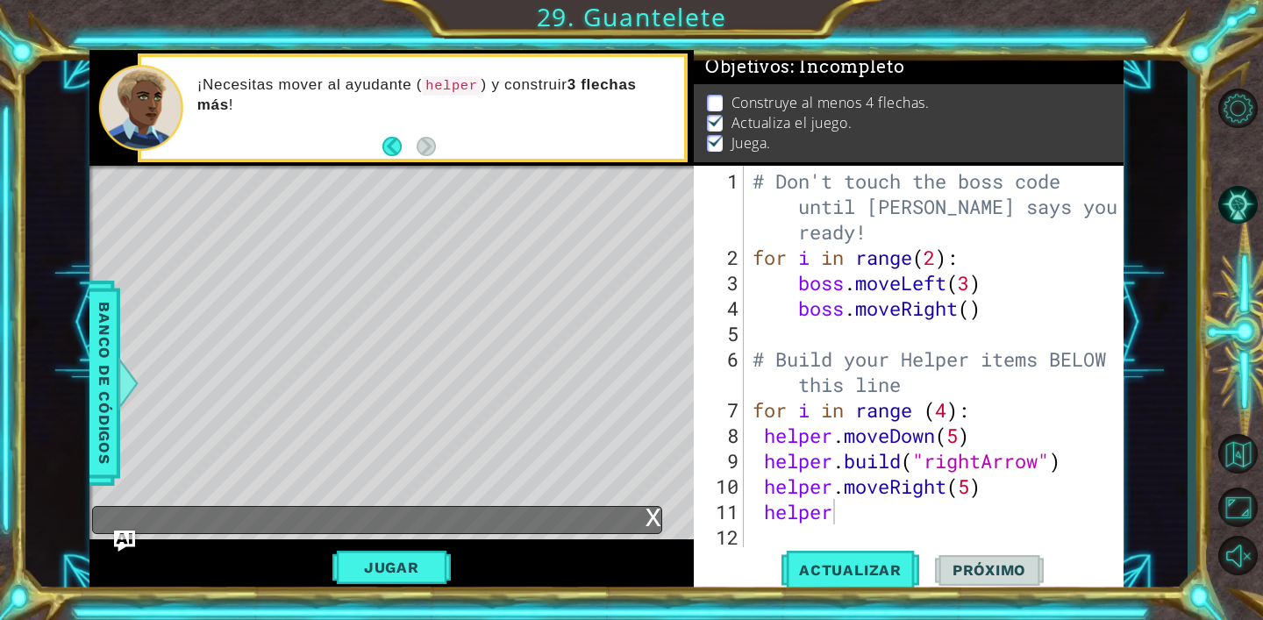
click at [857, 518] on div "# Don't touch the boss code until [PERSON_NAME] says you're ready! for i in ran…" at bounding box center [938, 409] width 379 height 483
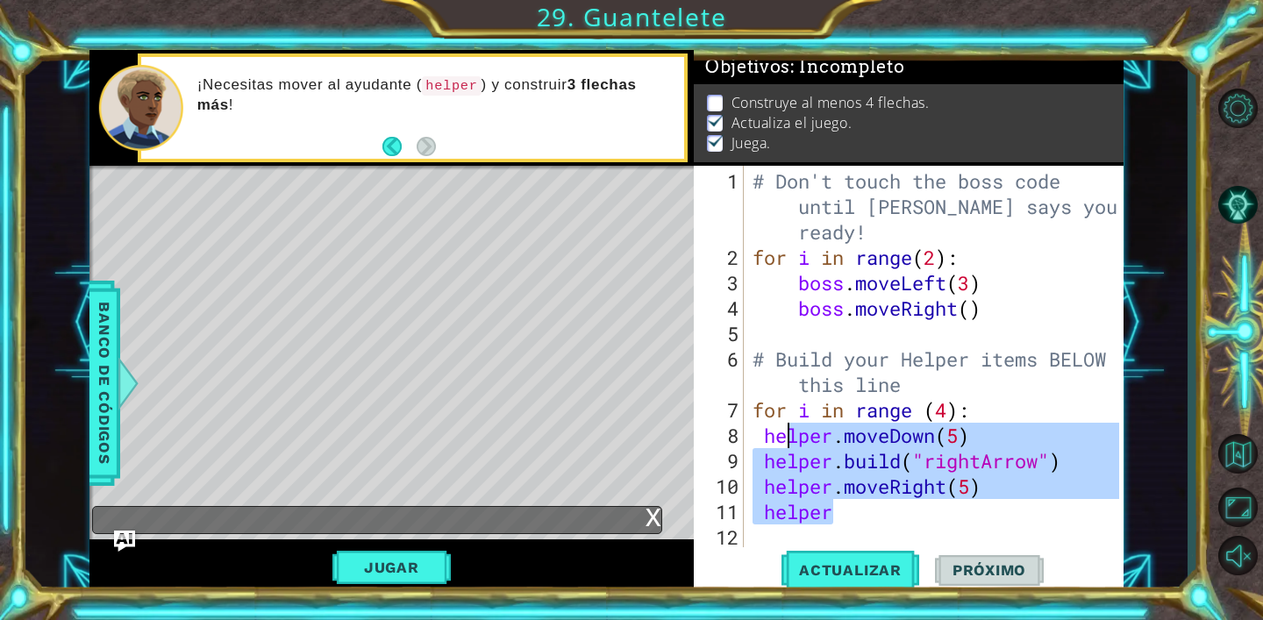
drag, startPoint x: 874, startPoint y: 509, endPoint x: 786, endPoint y: 435, distance: 115.7
click at [786, 435] on div "# Don't touch the boss code until [PERSON_NAME] says you're ready! for i in ran…" at bounding box center [938, 409] width 379 height 483
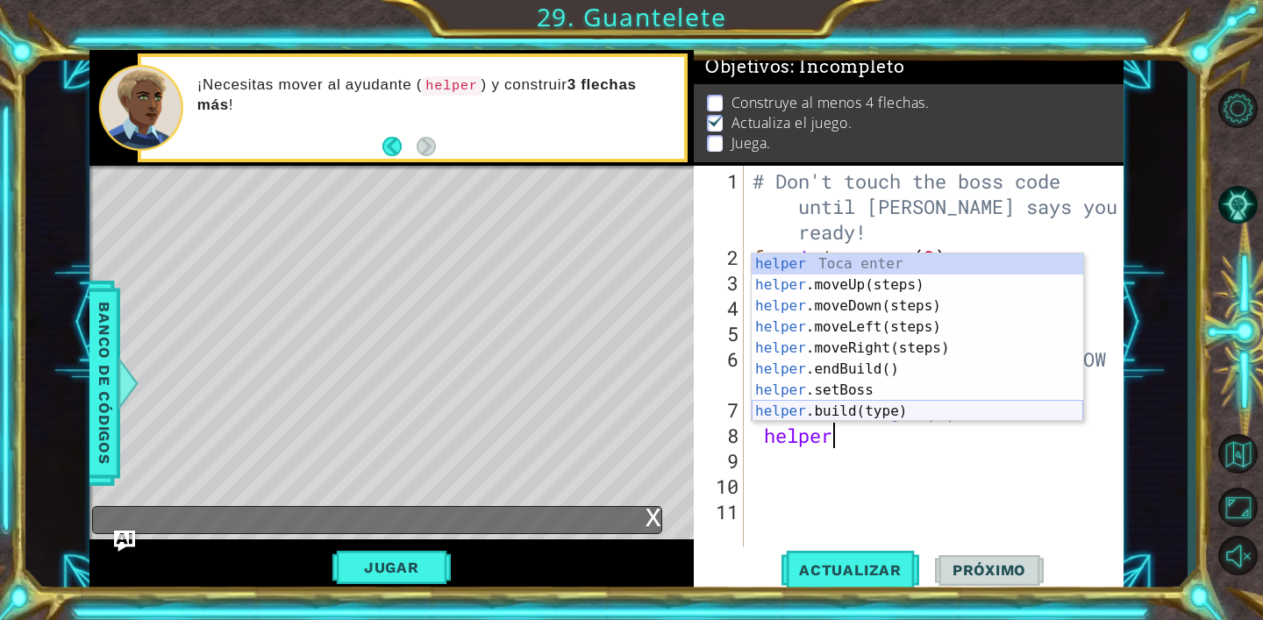
click at [834, 418] on div "helper Toca enter helper .moveUp(steps) Toca enter helper .moveDown(steps) Toca…" at bounding box center [916, 358] width 331 height 210
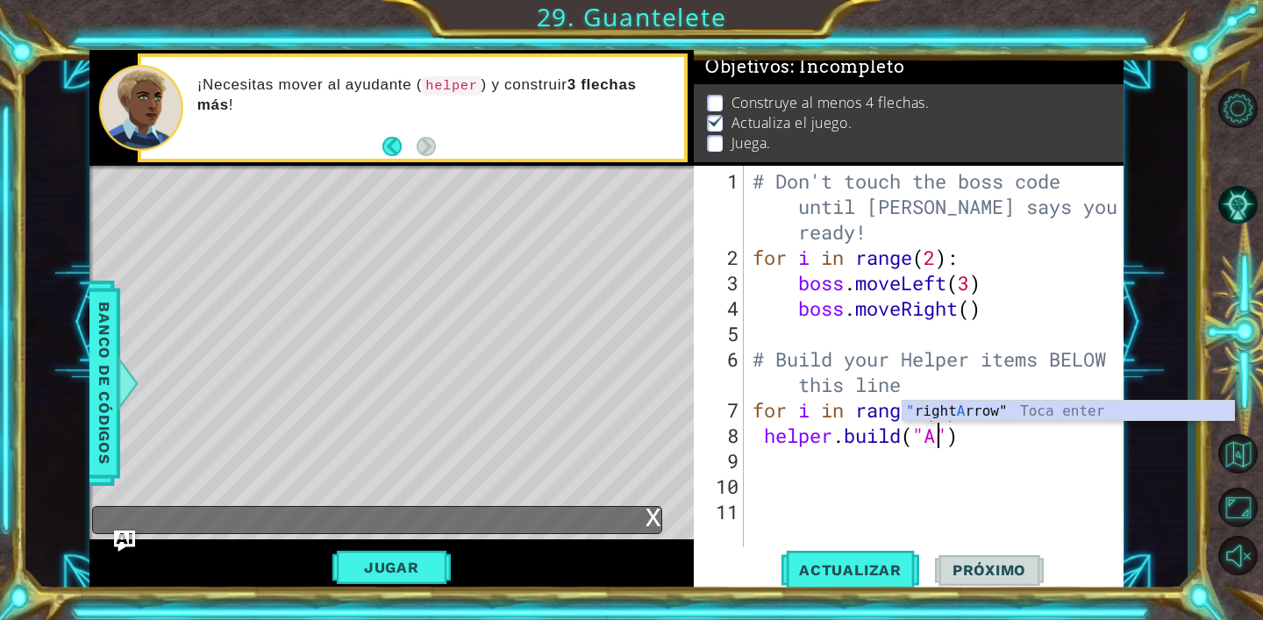
scroll to position [0, 8]
click at [957, 412] on div "" right A rrow" Toca enter" at bounding box center [1067, 432] width 331 height 63
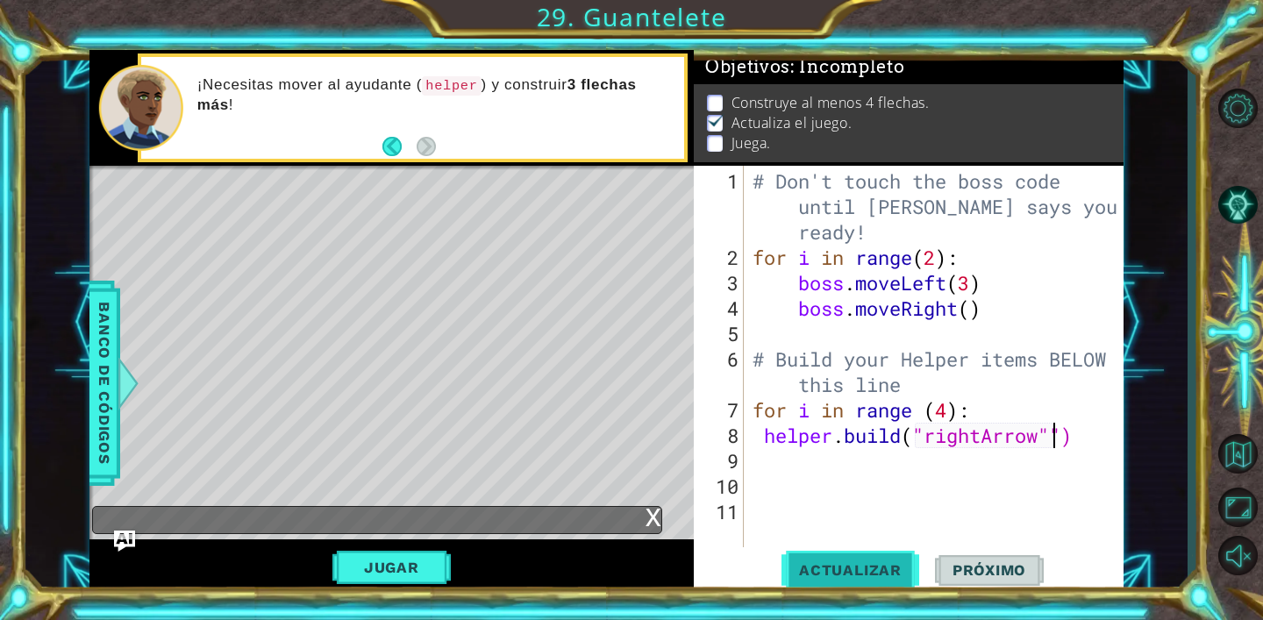
click at [843, 555] on button "Actualizar" at bounding box center [850, 570] width 138 height 43
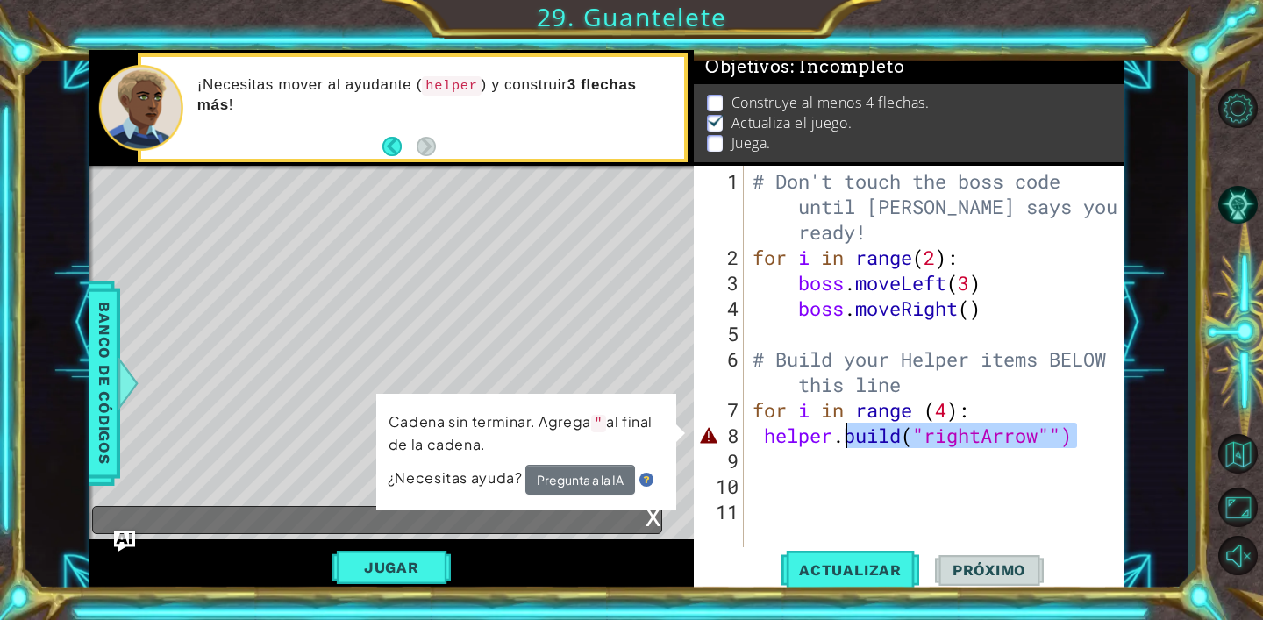
drag, startPoint x: 1082, startPoint y: 440, endPoint x: 848, endPoint y: 435, distance: 234.2
click at [847, 435] on div "# Don't touch the boss code until [PERSON_NAME] says you're ready! for i in ran…" at bounding box center [938, 409] width 379 height 483
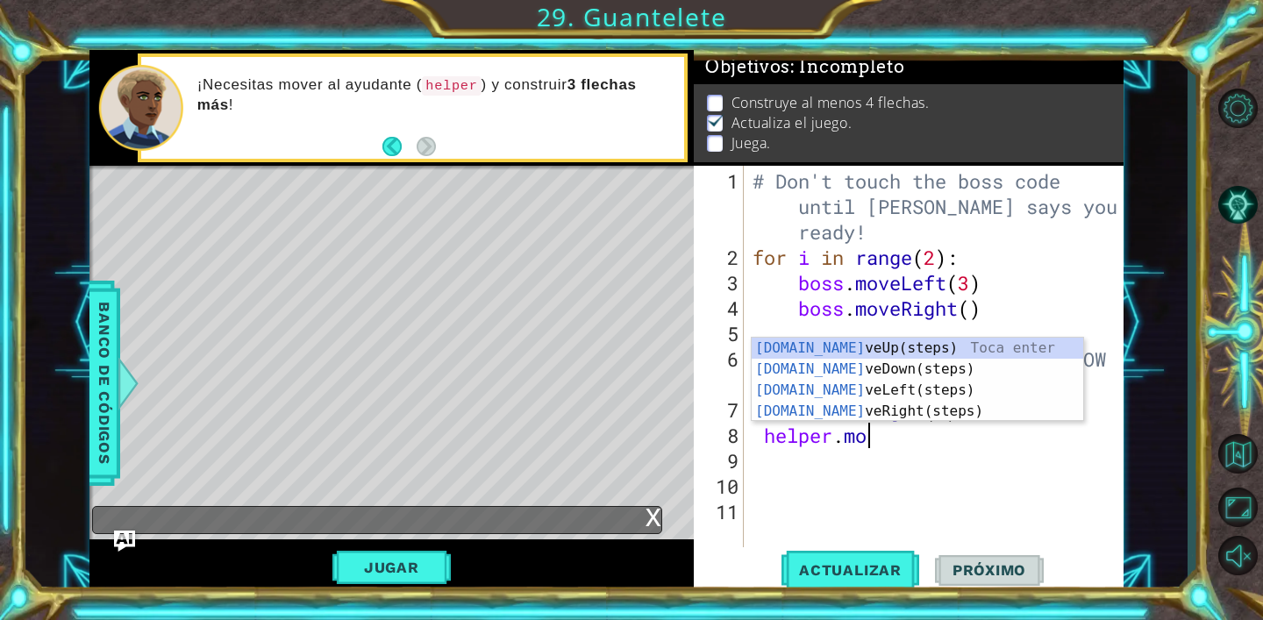
type textarea "helper.move"
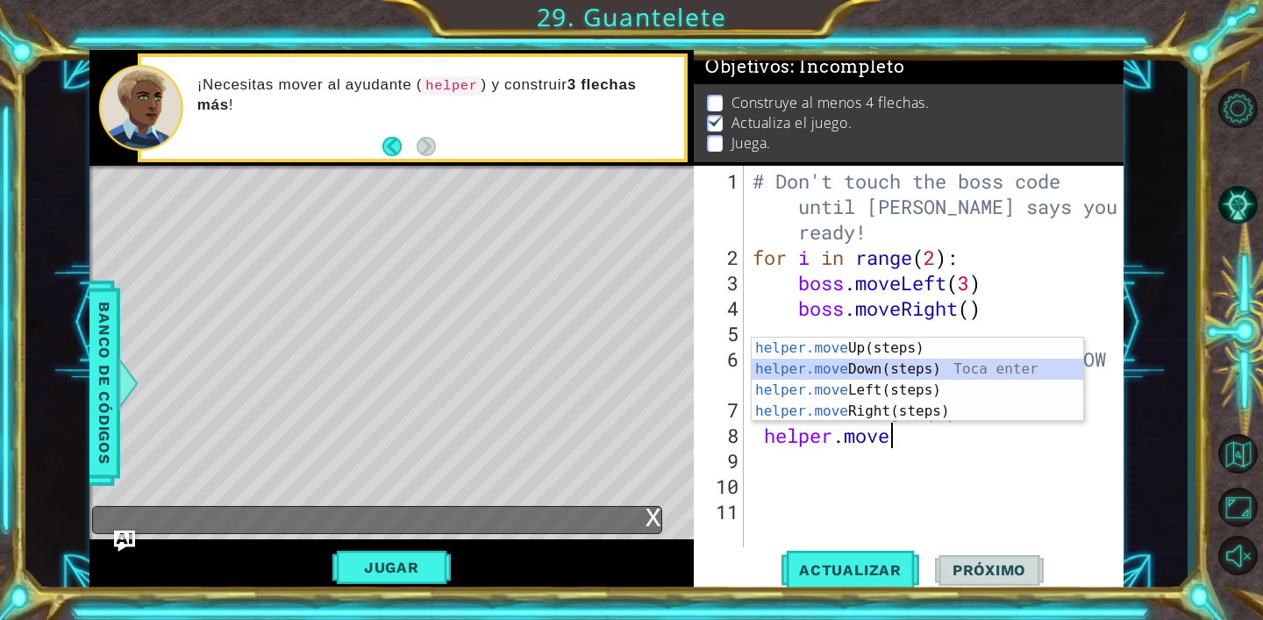
click at [843, 364] on div "helper.move Up(steps) Toca enter helper.move Down(steps) Toca enter helper.move…" at bounding box center [916, 401] width 331 height 126
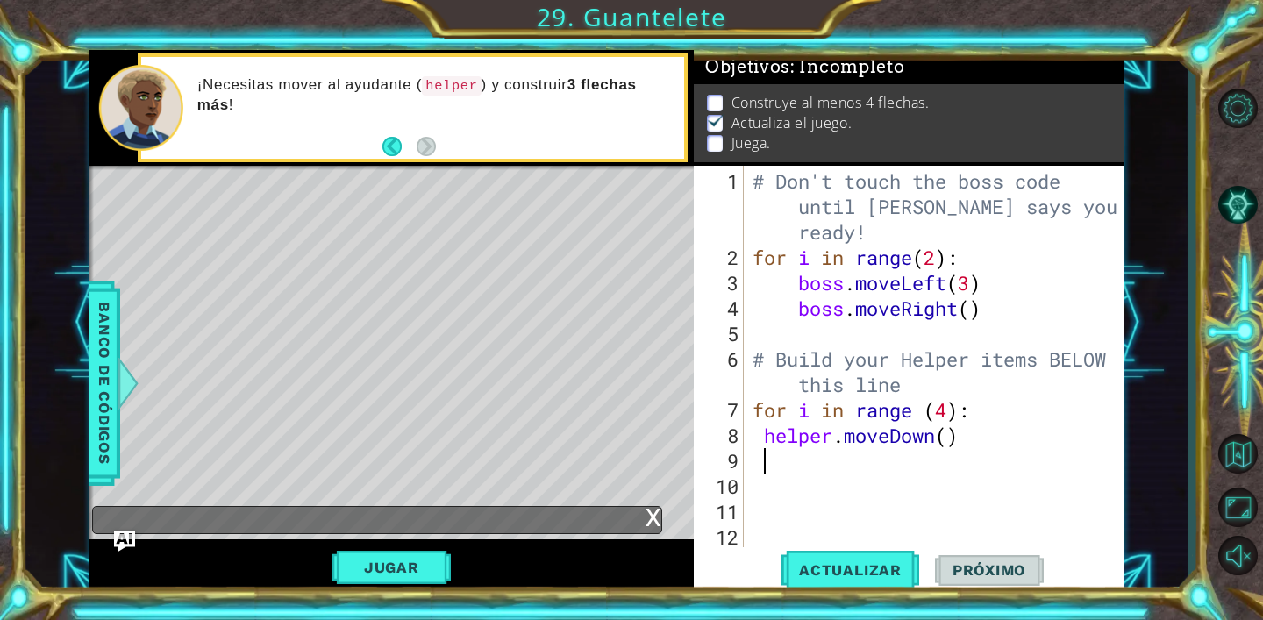
click at [950, 444] on div "# Don't touch the boss code until [PERSON_NAME] says you're ready! for i in ran…" at bounding box center [938, 409] width 379 height 483
type textarea "helper.moveDown(5)"
click at [857, 569] on span "Actualizar" at bounding box center [850, 570] width 138 height 18
click at [929, 461] on div "# Don't touch the boss code until [PERSON_NAME] says you're ready! for i in ran…" at bounding box center [938, 409] width 379 height 483
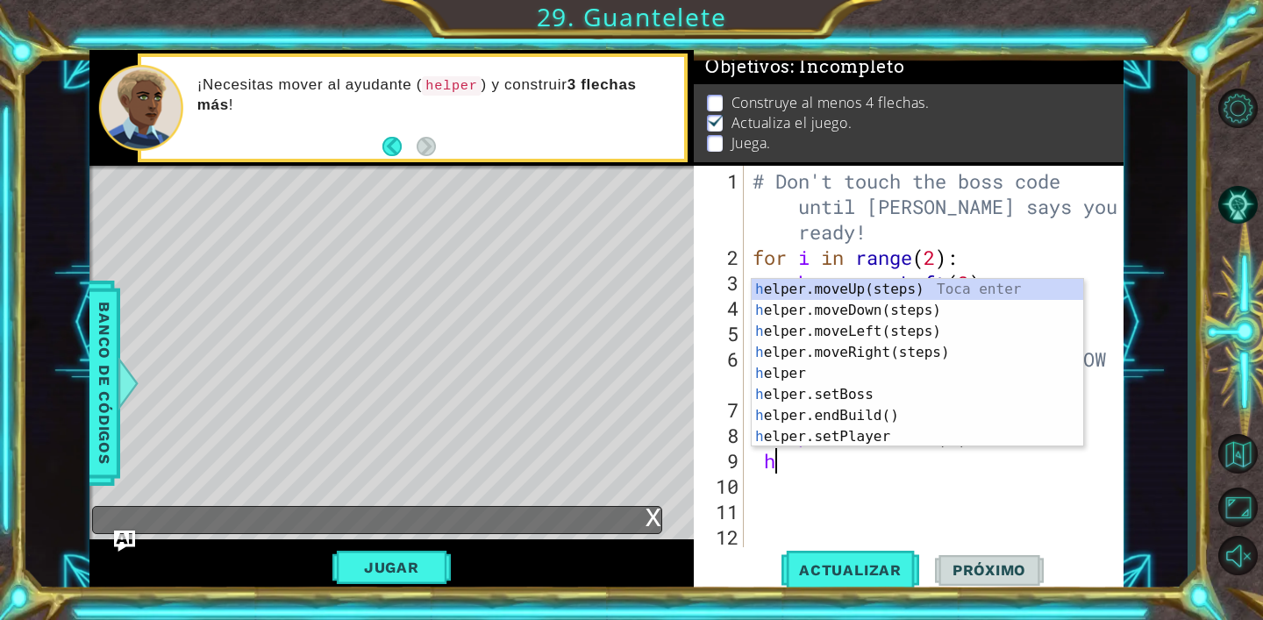
scroll to position [0, 0]
type textarea "helper"
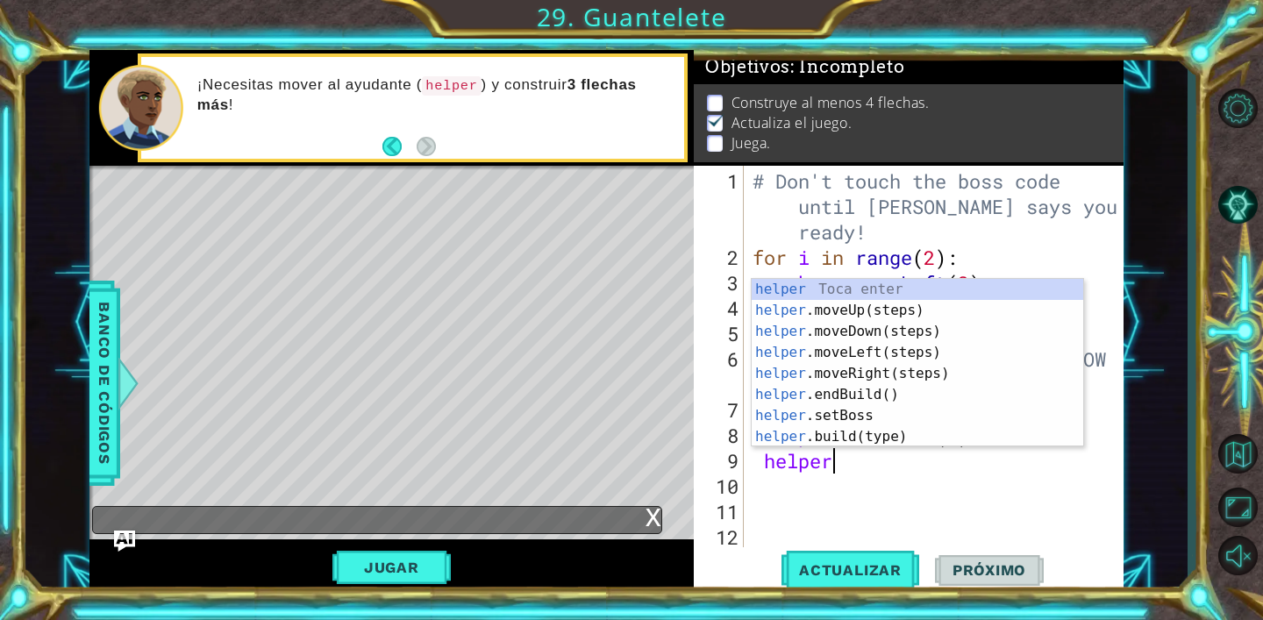
scroll to position [0, 3]
click at [872, 381] on div "helper Toca enter helper .moveUp(steps) Toca enter helper .moveDown(steps) Toca…" at bounding box center [916, 384] width 331 height 210
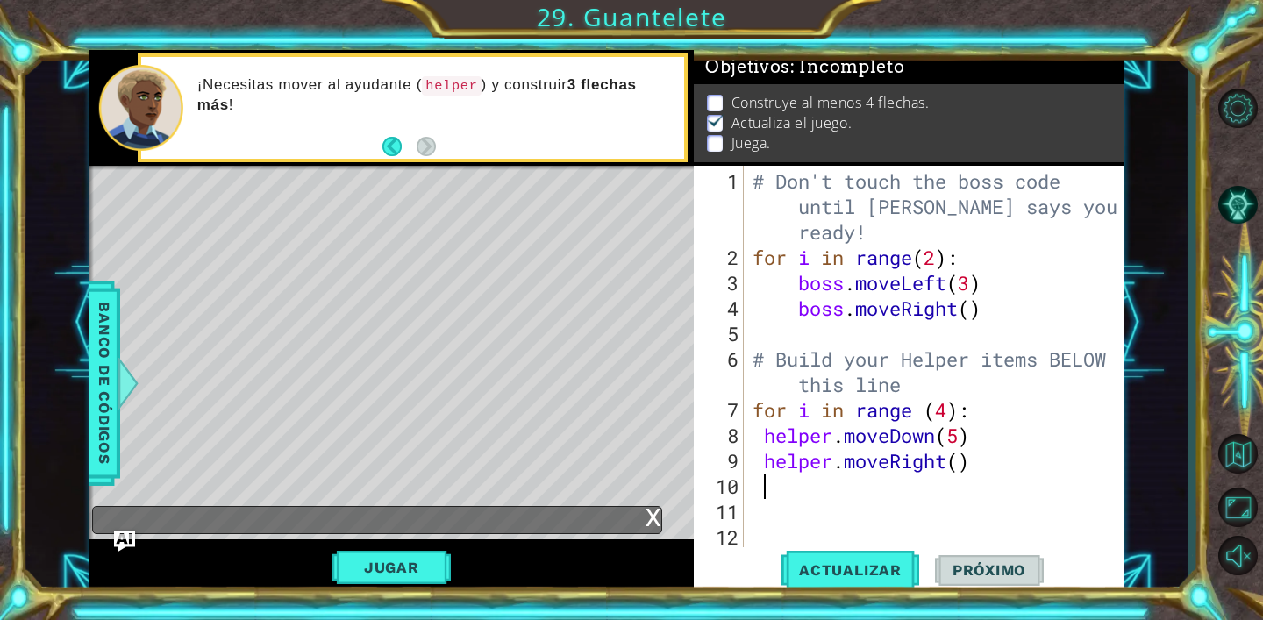
scroll to position [0, 0]
click at [964, 468] on div "# Don't touch the boss code until [PERSON_NAME] says you're ready! for i in ran…" at bounding box center [938, 409] width 379 height 483
click at [847, 566] on span "Actualizar" at bounding box center [850, 570] width 138 height 18
click at [412, 561] on button "Jugar" at bounding box center [391, 567] width 118 height 33
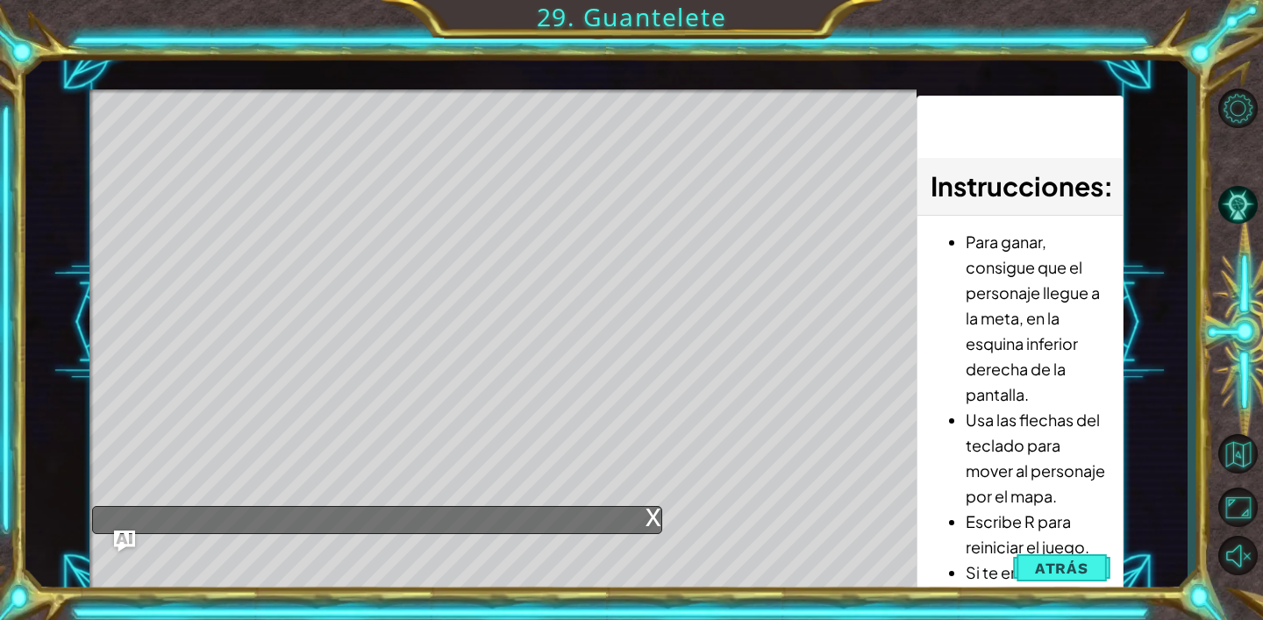
click at [649, 509] on div "x" at bounding box center [653, 516] width 16 height 18
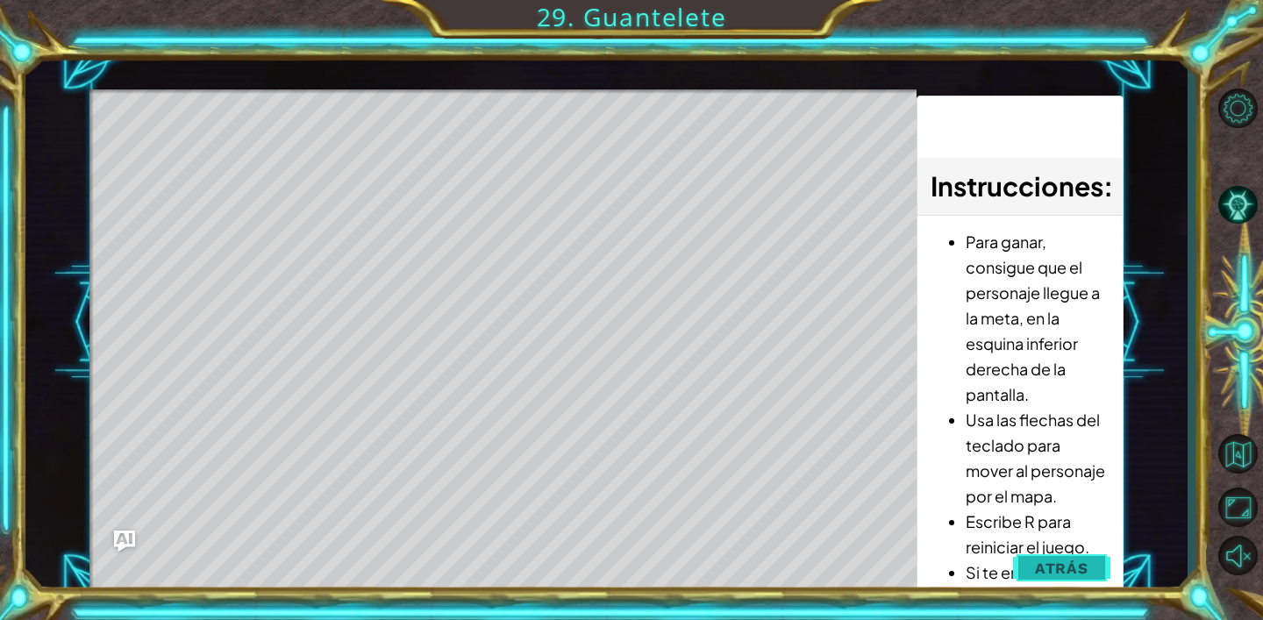
click at [1086, 565] on span "Atrás" at bounding box center [1061, 568] width 53 height 18
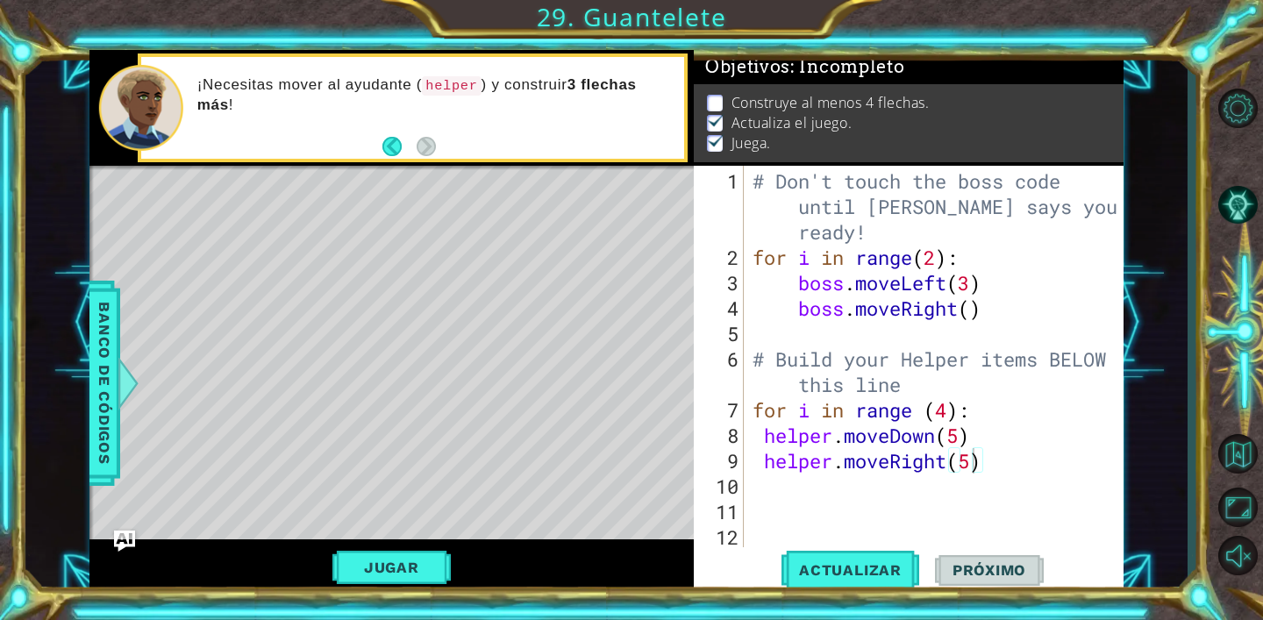
type textarea "helper.moveDown(5)"
click at [997, 432] on div "# Don't touch the boss code until [PERSON_NAME] says you're ready! for i in ran…" at bounding box center [938, 409] width 379 height 483
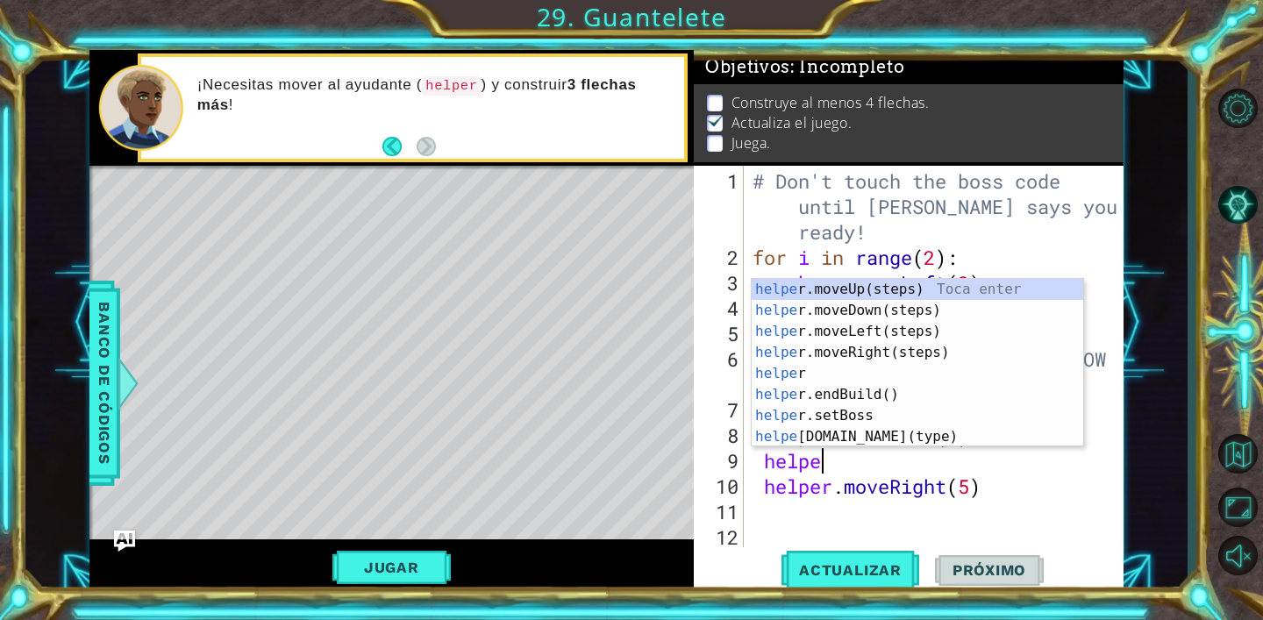
scroll to position [0, 3]
type textarea "helper"
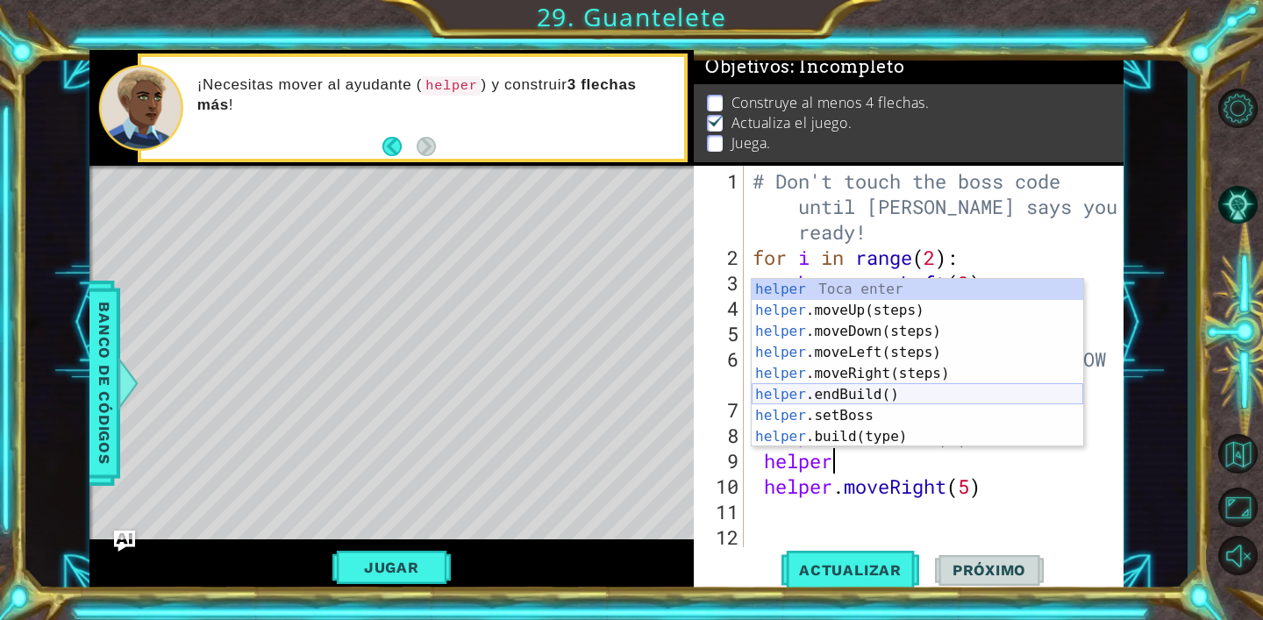
click at [921, 396] on div "helper Toca enter helper .moveUp(steps) Toca enter helper .moveDown(steps) Toca…" at bounding box center [916, 384] width 331 height 210
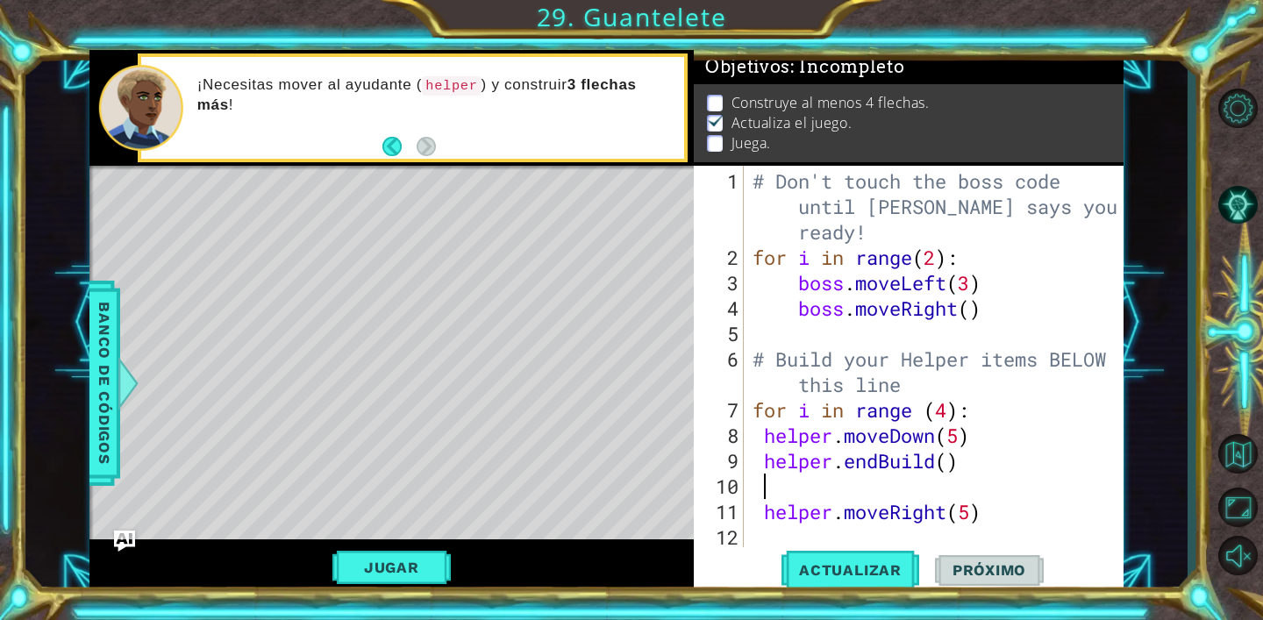
scroll to position [0, 0]
click at [888, 493] on div "# Don't touch the boss code until [PERSON_NAME] says you're ready! for i in ran…" at bounding box center [938, 409] width 379 height 483
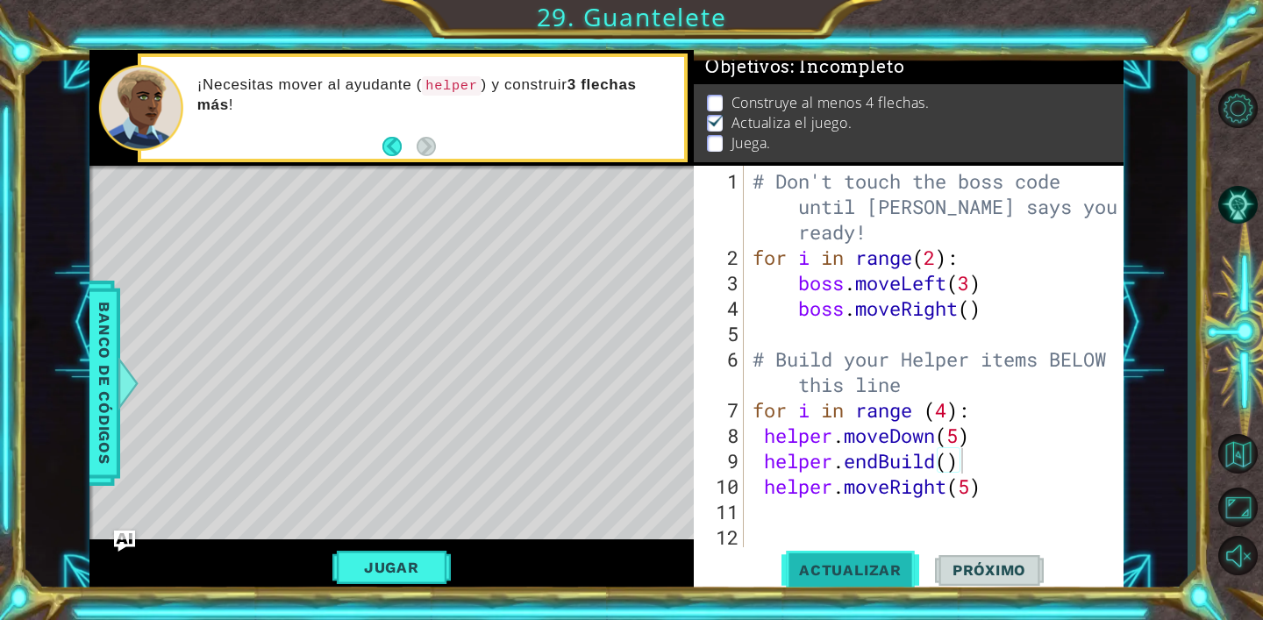
click at [864, 557] on button "Actualizar" at bounding box center [850, 570] width 138 height 43
click at [823, 561] on span "Actualizar" at bounding box center [850, 570] width 138 height 18
click at [398, 580] on button "Jugar" at bounding box center [391, 567] width 118 height 33
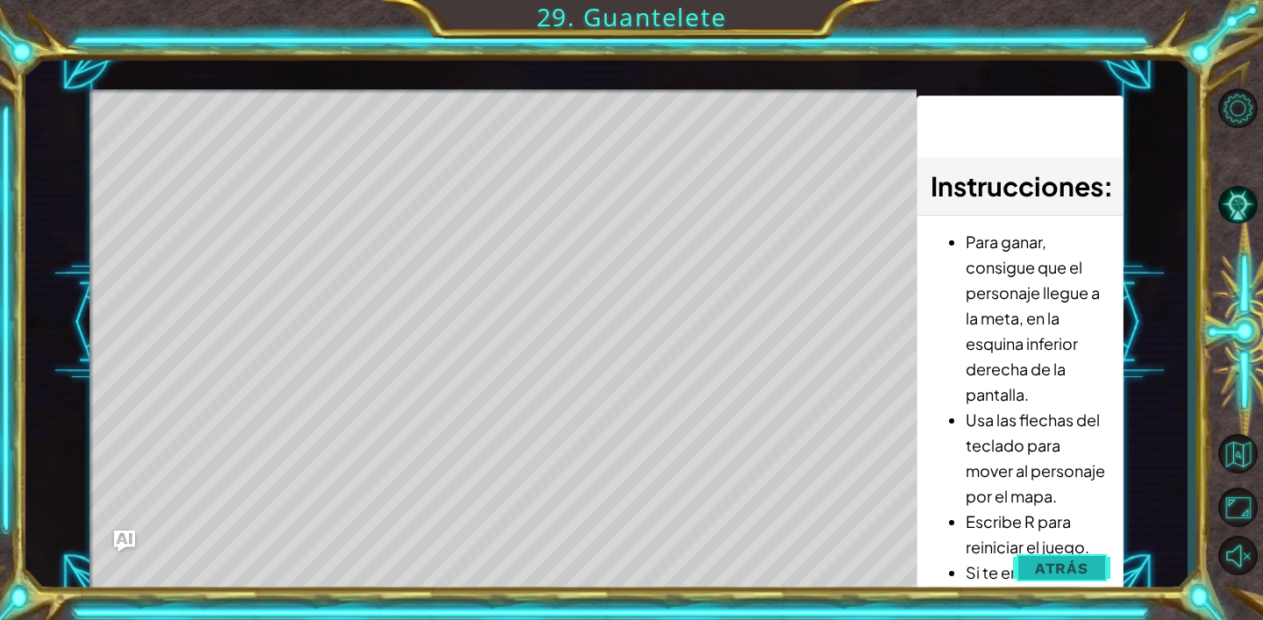
click at [1059, 566] on span "Atrás" at bounding box center [1061, 568] width 53 height 18
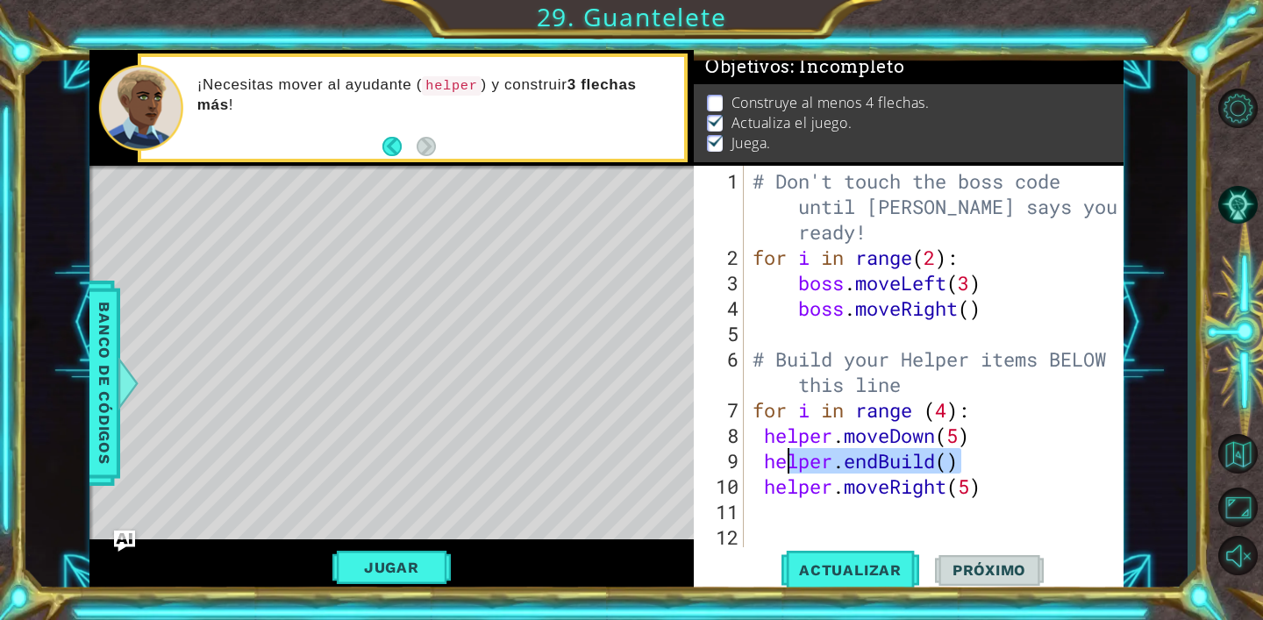
drag, startPoint x: 971, startPoint y: 459, endPoint x: 787, endPoint y: 459, distance: 184.1
click at [787, 459] on div "# Don't touch the boss code until [PERSON_NAME] says you're ready! for i in ran…" at bounding box center [938, 409] width 379 height 483
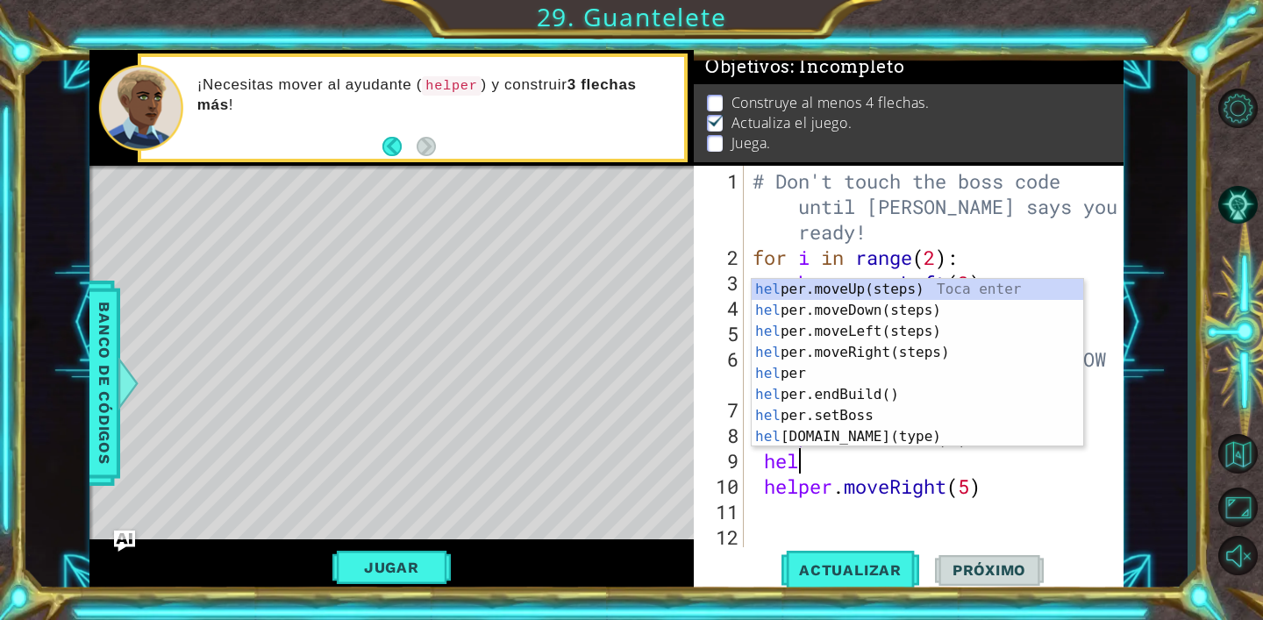
scroll to position [0, 2]
click at [848, 442] on div "help er.moveUp(steps) Toca enter help er.moveDown(steps) Toca enter help er.mov…" at bounding box center [916, 384] width 331 height 210
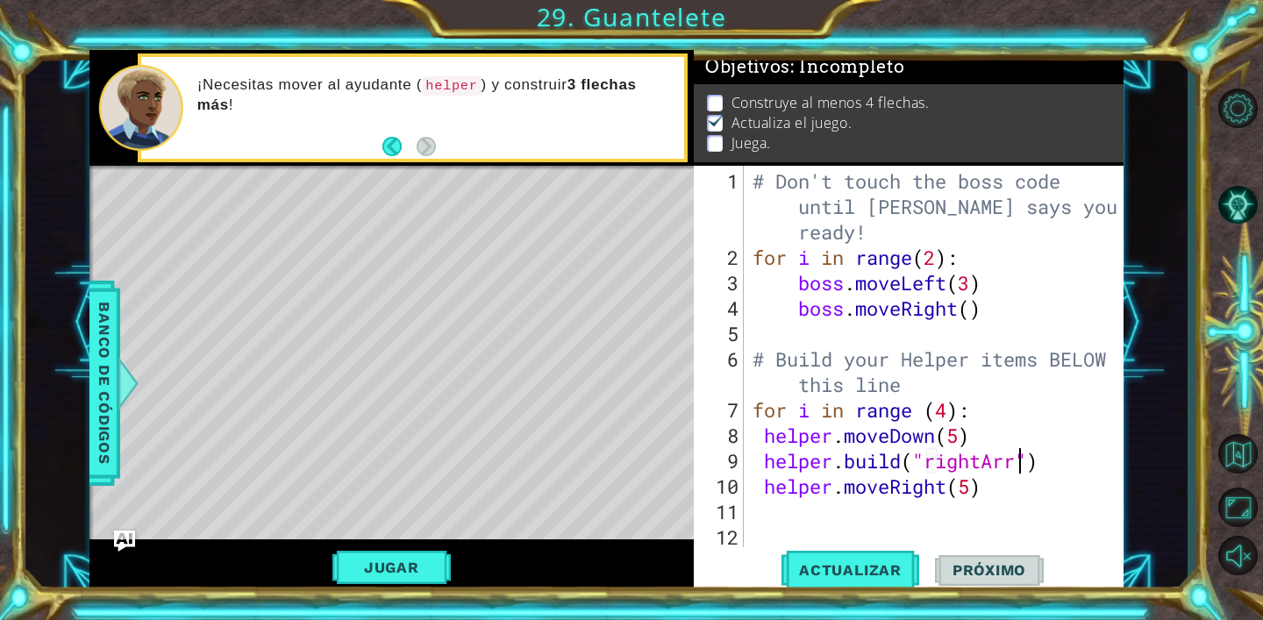
scroll to position [0, 12]
click at [866, 567] on span "Actualizar" at bounding box center [850, 570] width 138 height 18
click at [442, 568] on button "Jugar" at bounding box center [391, 567] width 118 height 33
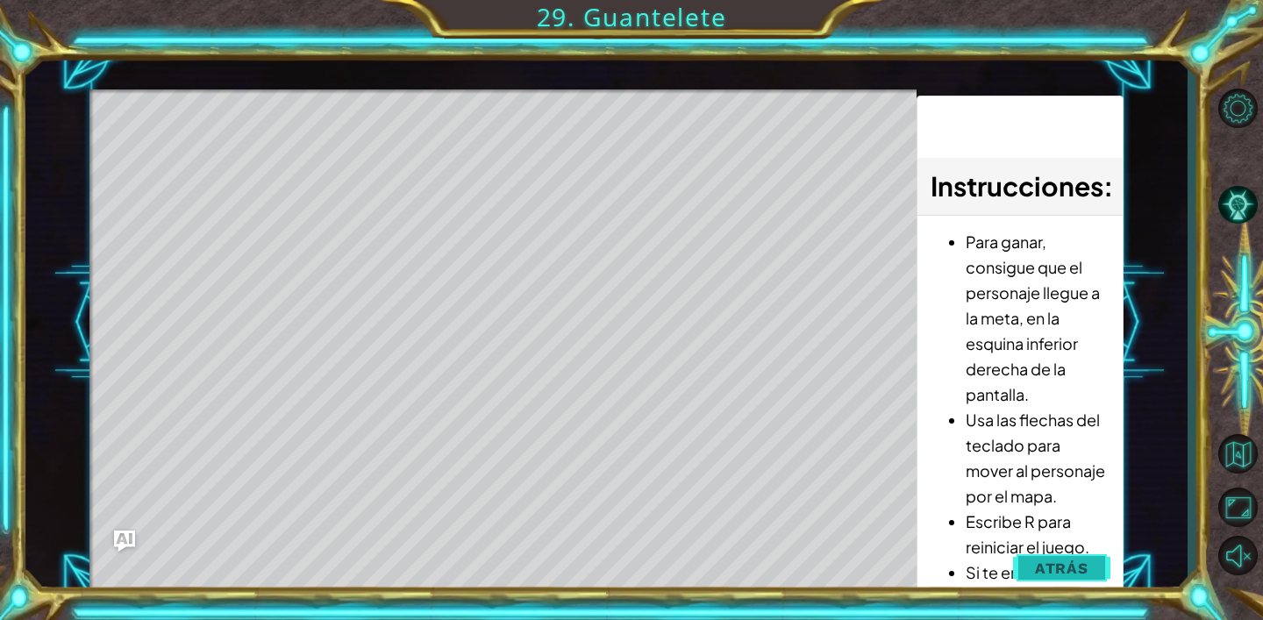
click at [1070, 555] on button "Atrás" at bounding box center [1061, 568] width 97 height 35
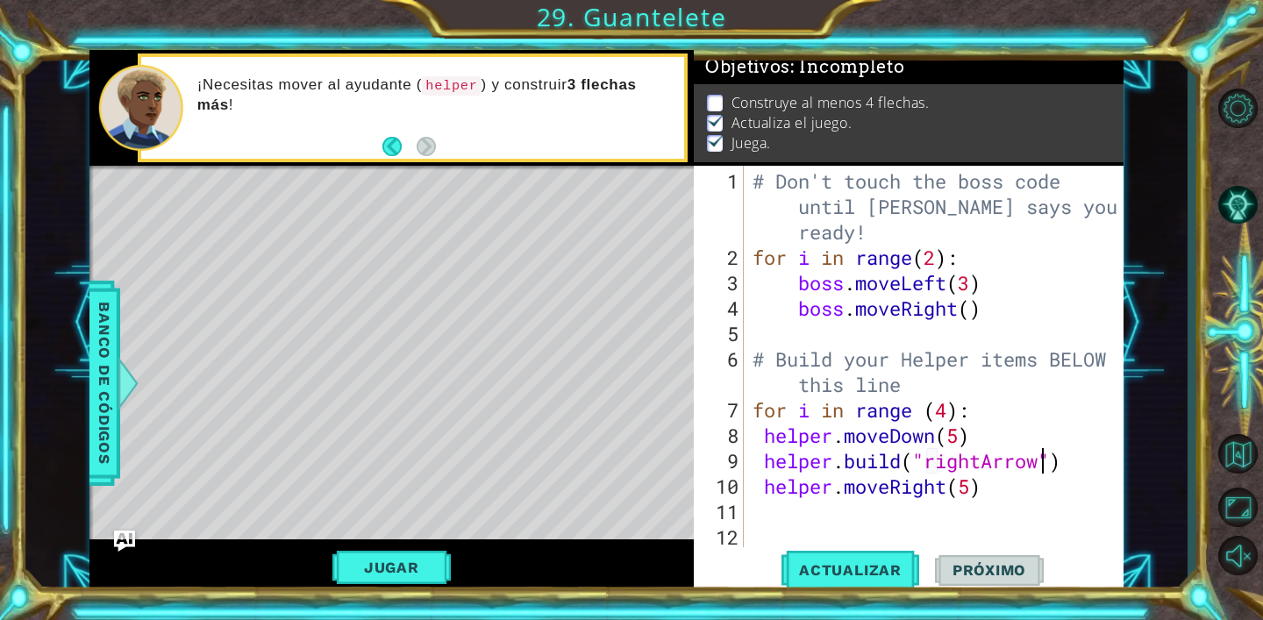
click at [1046, 468] on div "# Don't touch the boss code until [PERSON_NAME] says you're ready! for i in ran…" at bounding box center [938, 409] width 379 height 483
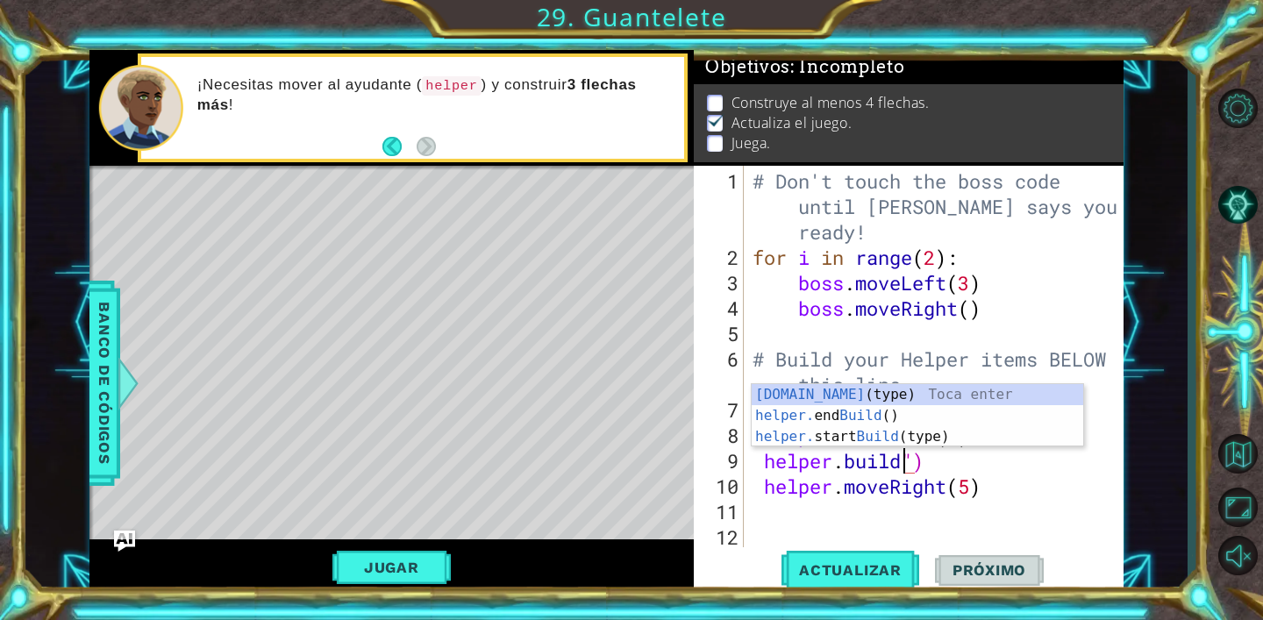
scroll to position [0, 7]
click at [958, 393] on div "[DOMAIN_NAME] (type) Toca enter helper. end Build () Toca enter helper. start B…" at bounding box center [916, 436] width 331 height 105
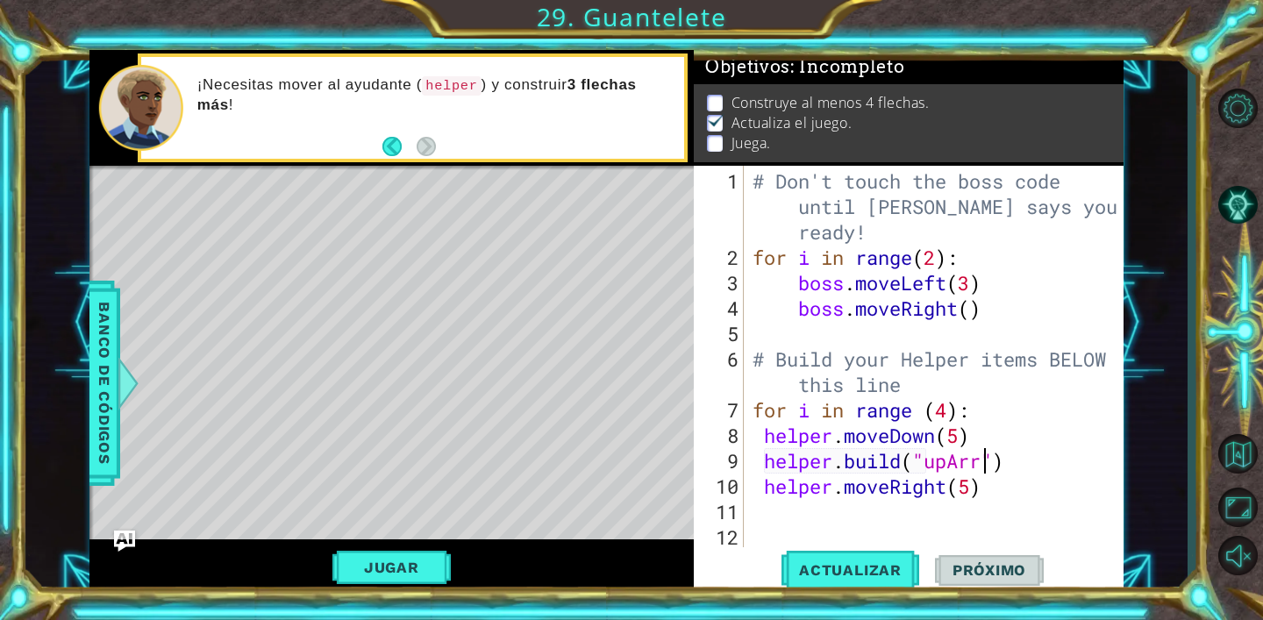
scroll to position [0, 11]
type textarea "[DOMAIN_NAME]("upArrow")"
click at [860, 571] on span "Actualizar" at bounding box center [850, 570] width 138 height 18
click at [408, 572] on button "Jugar" at bounding box center [391, 567] width 118 height 33
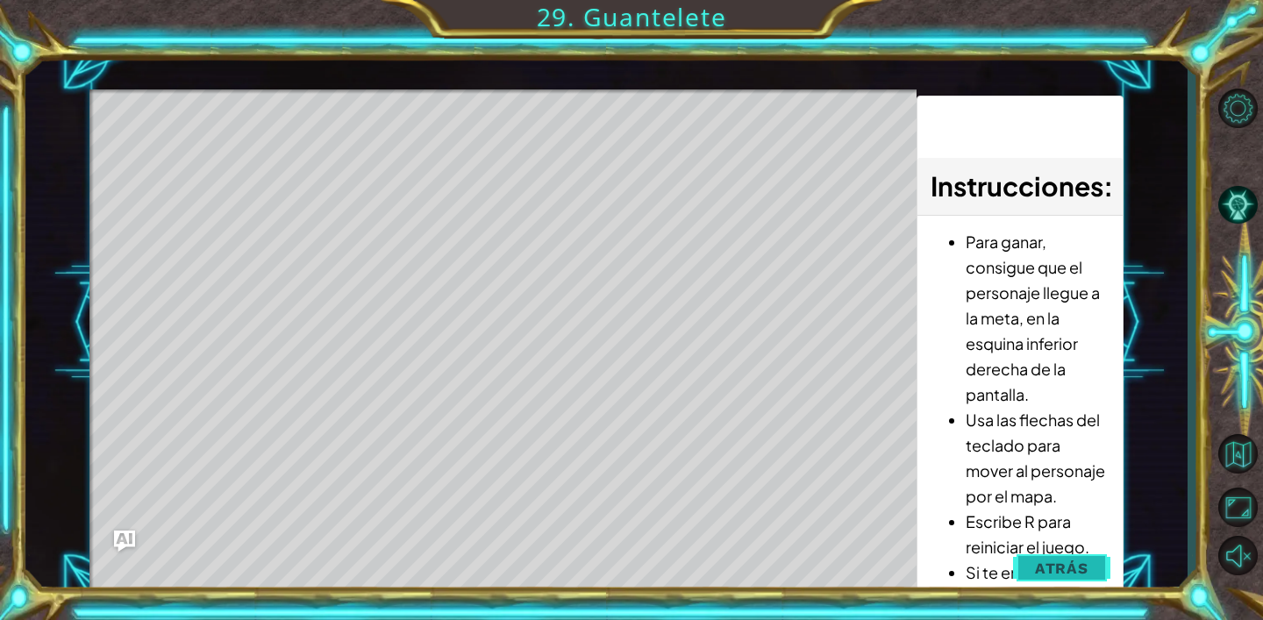
click at [1080, 564] on span "Atrás" at bounding box center [1061, 568] width 53 height 18
